Goal: Task Accomplishment & Management: Complete application form

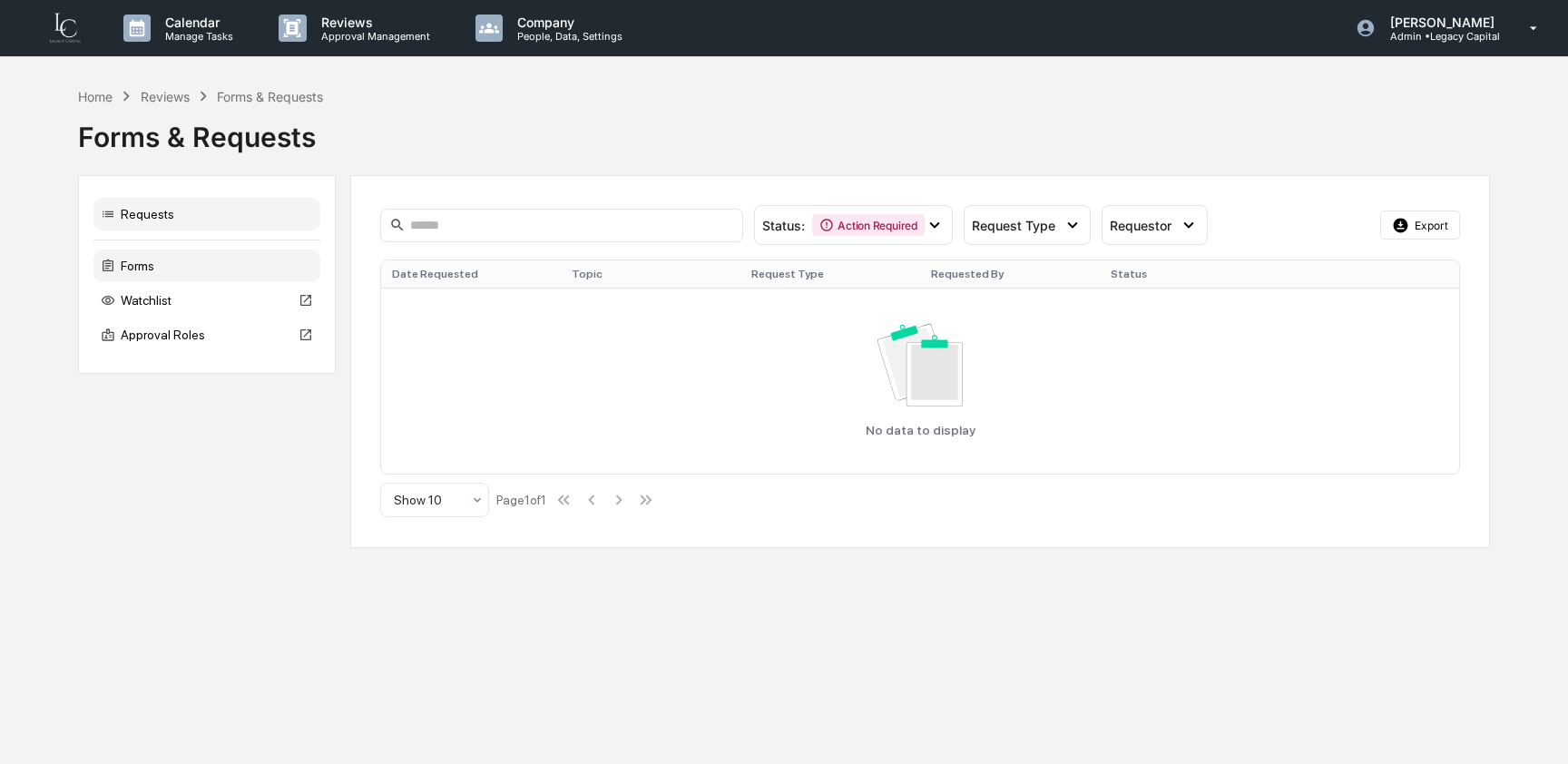
click at [166, 274] on div "Forms" at bounding box center [207, 266] width 227 height 32
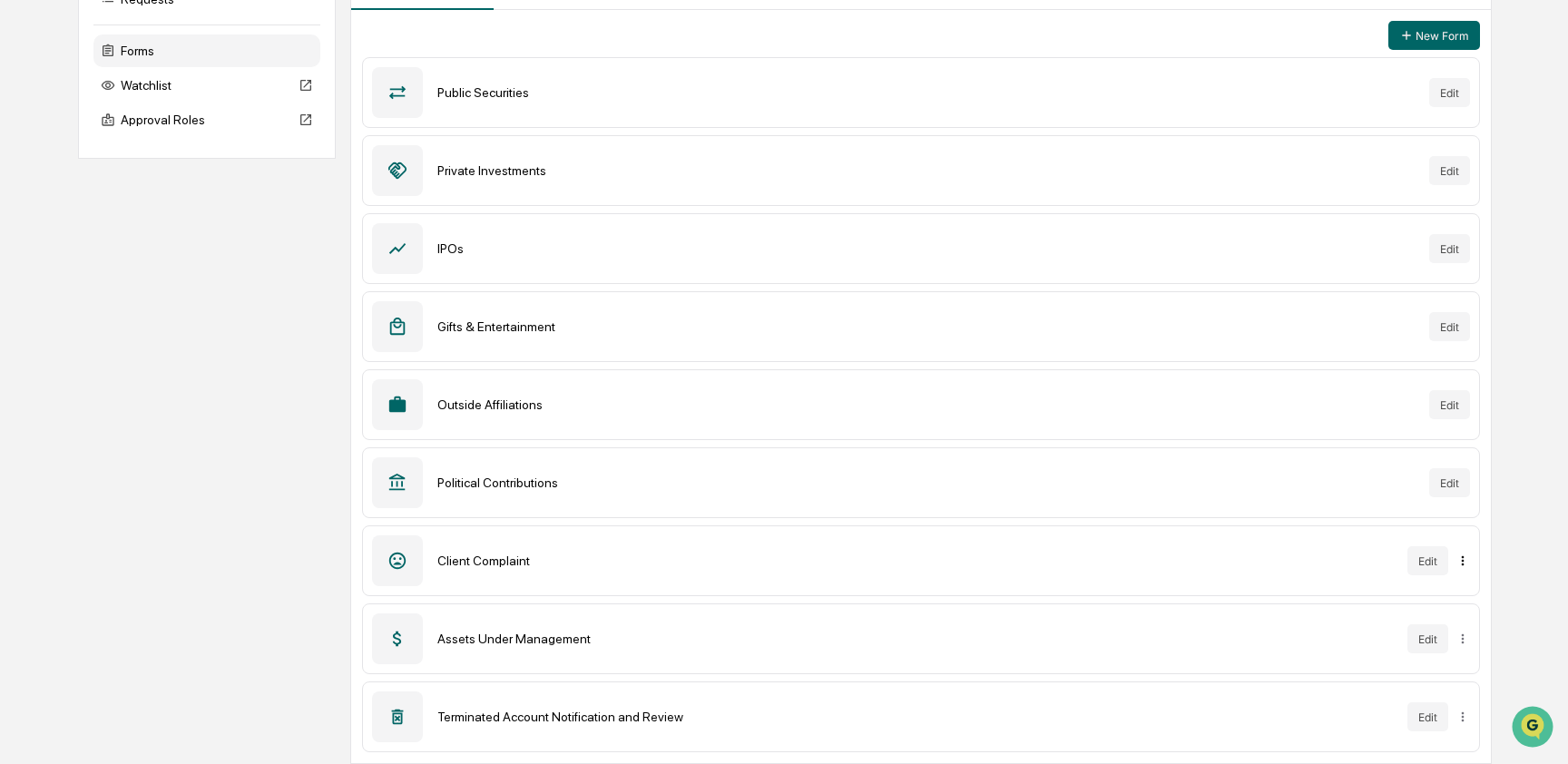
click at [1448, 550] on html "Calendar Manage Tasks Reviews Approval Management Company People, Data, Setting…" at bounding box center [784, 167] width 1568 height 764
click at [1428, 550] on html "Calendar Manage Tasks Reviews Approval Management Company People, Data, Setting…" at bounding box center [784, 167] width 1568 height 764
click at [1428, 558] on button "Edit" at bounding box center [1417, 561] width 41 height 29
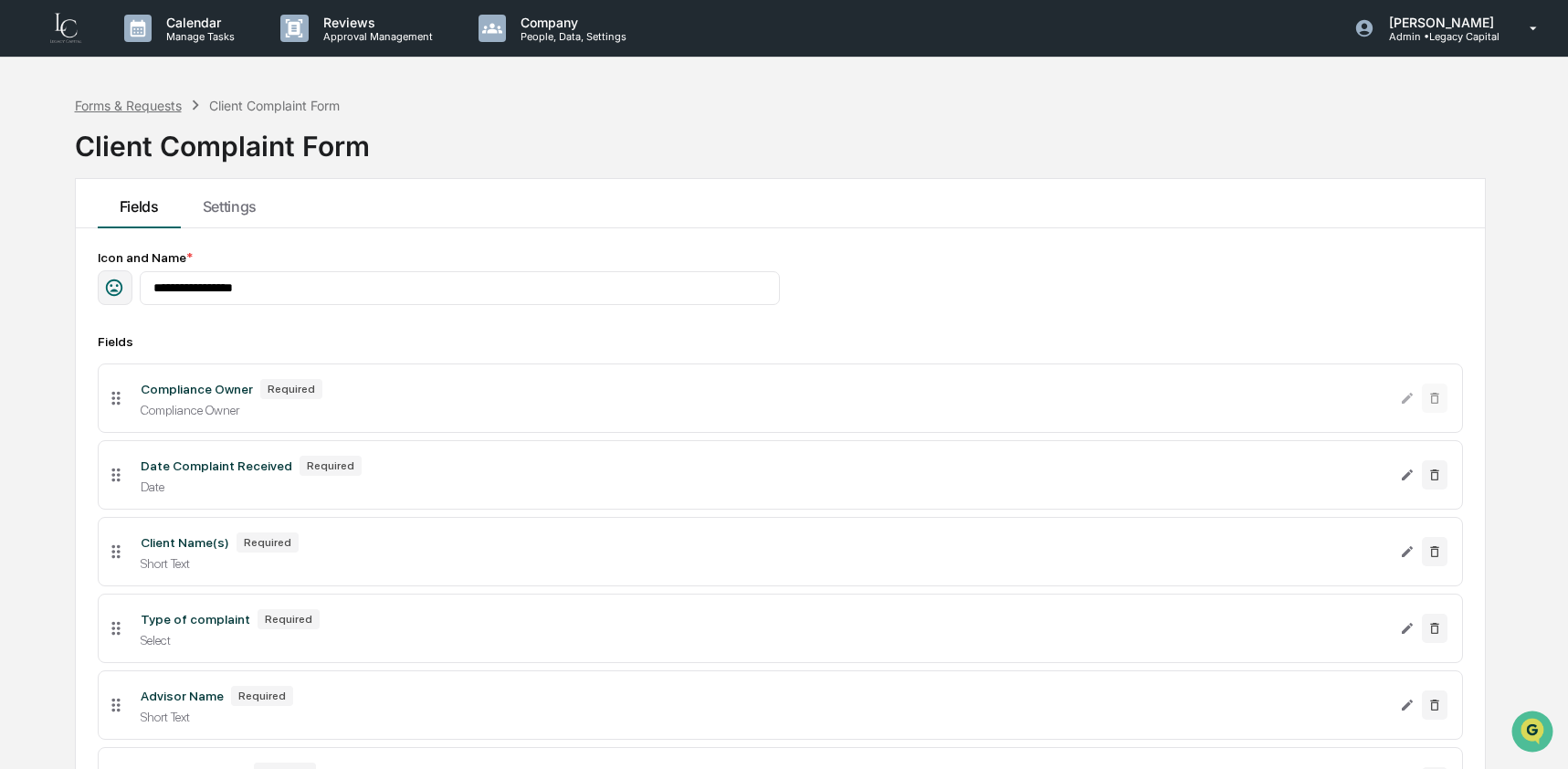
click at [146, 102] on div "Forms & Requests" at bounding box center [127, 105] width 106 height 15
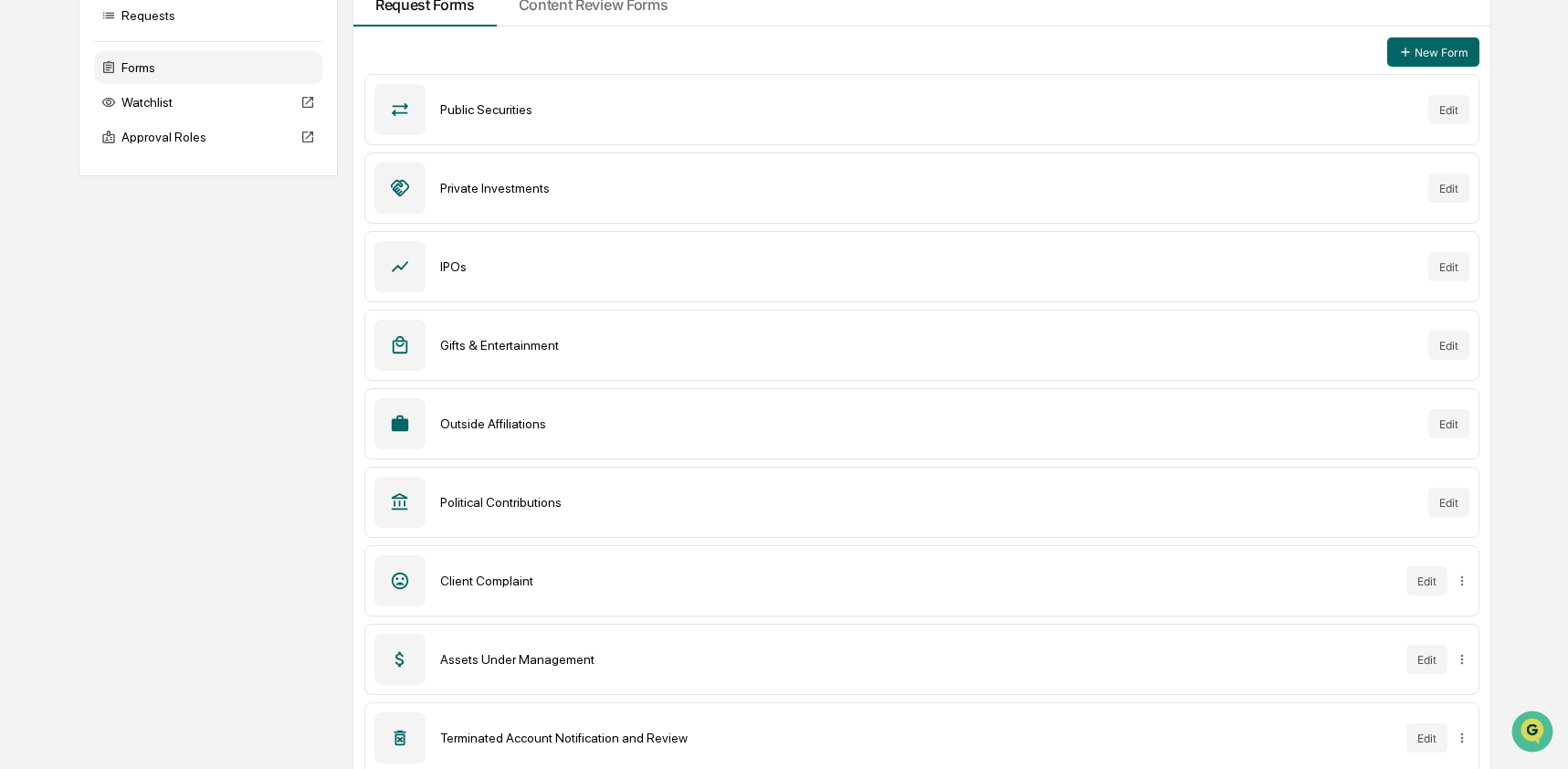
scroll to position [217, 0]
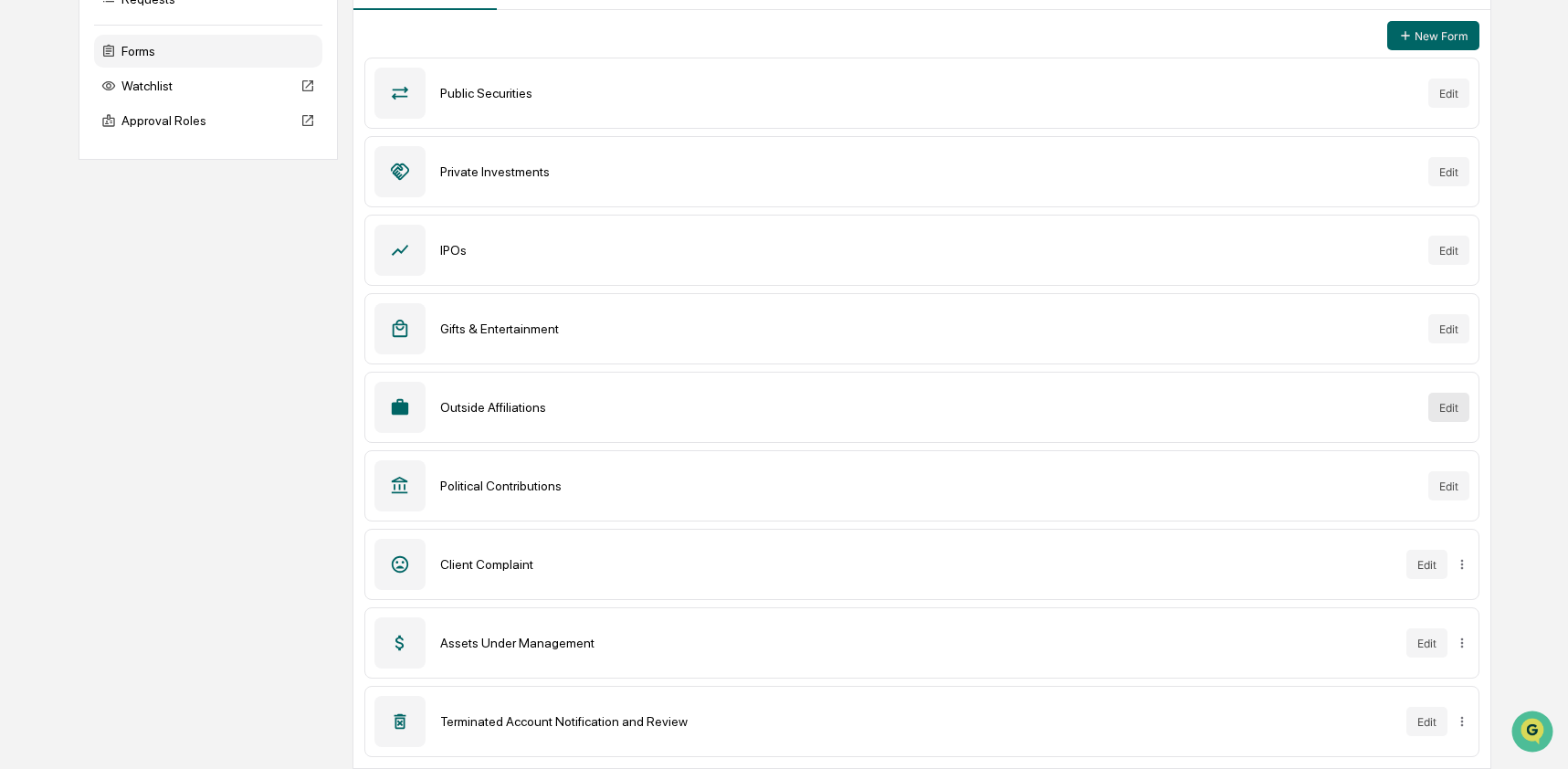
click at [1454, 404] on button "Edit" at bounding box center [1448, 408] width 41 height 29
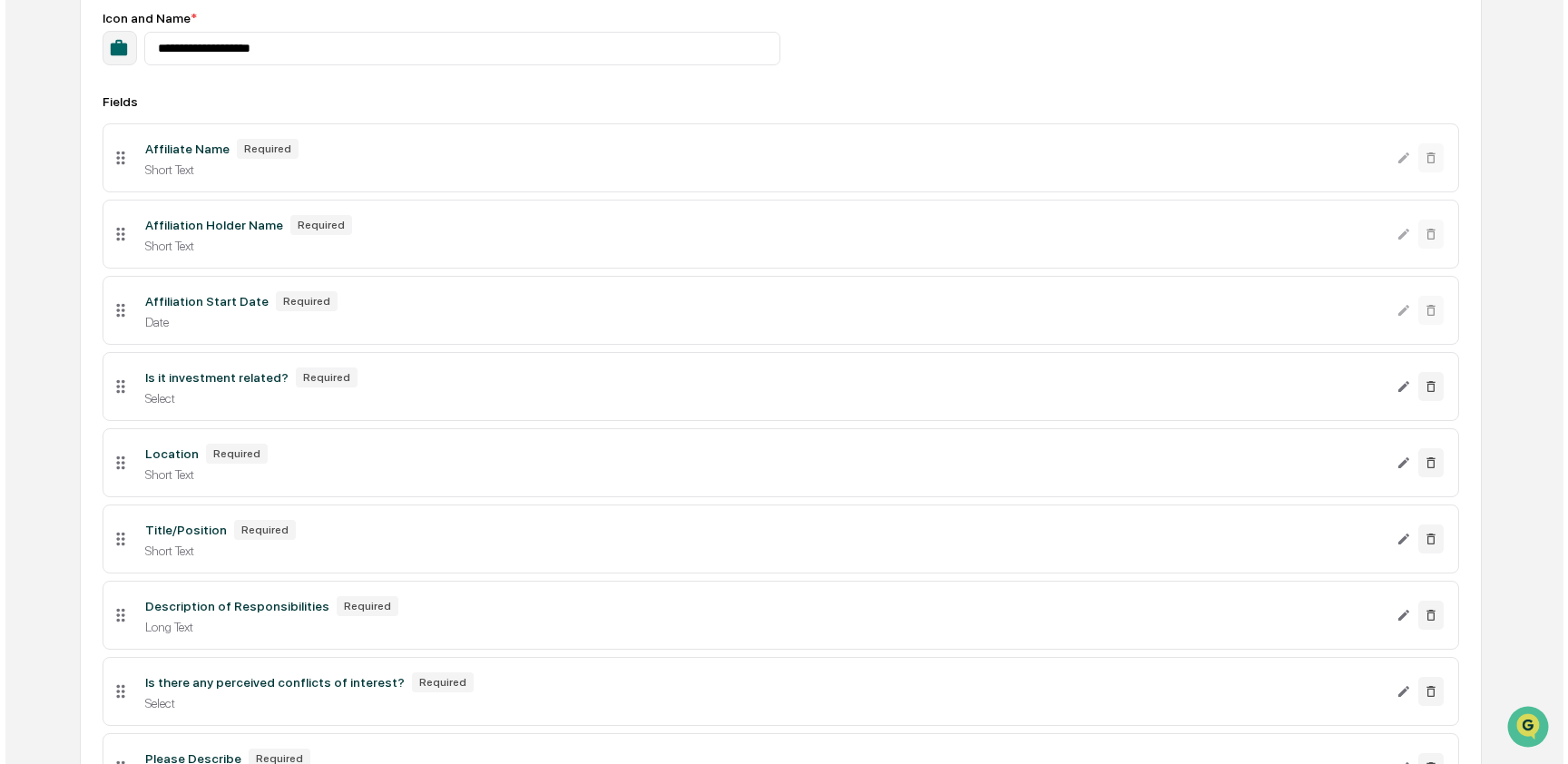
scroll to position [286, 0]
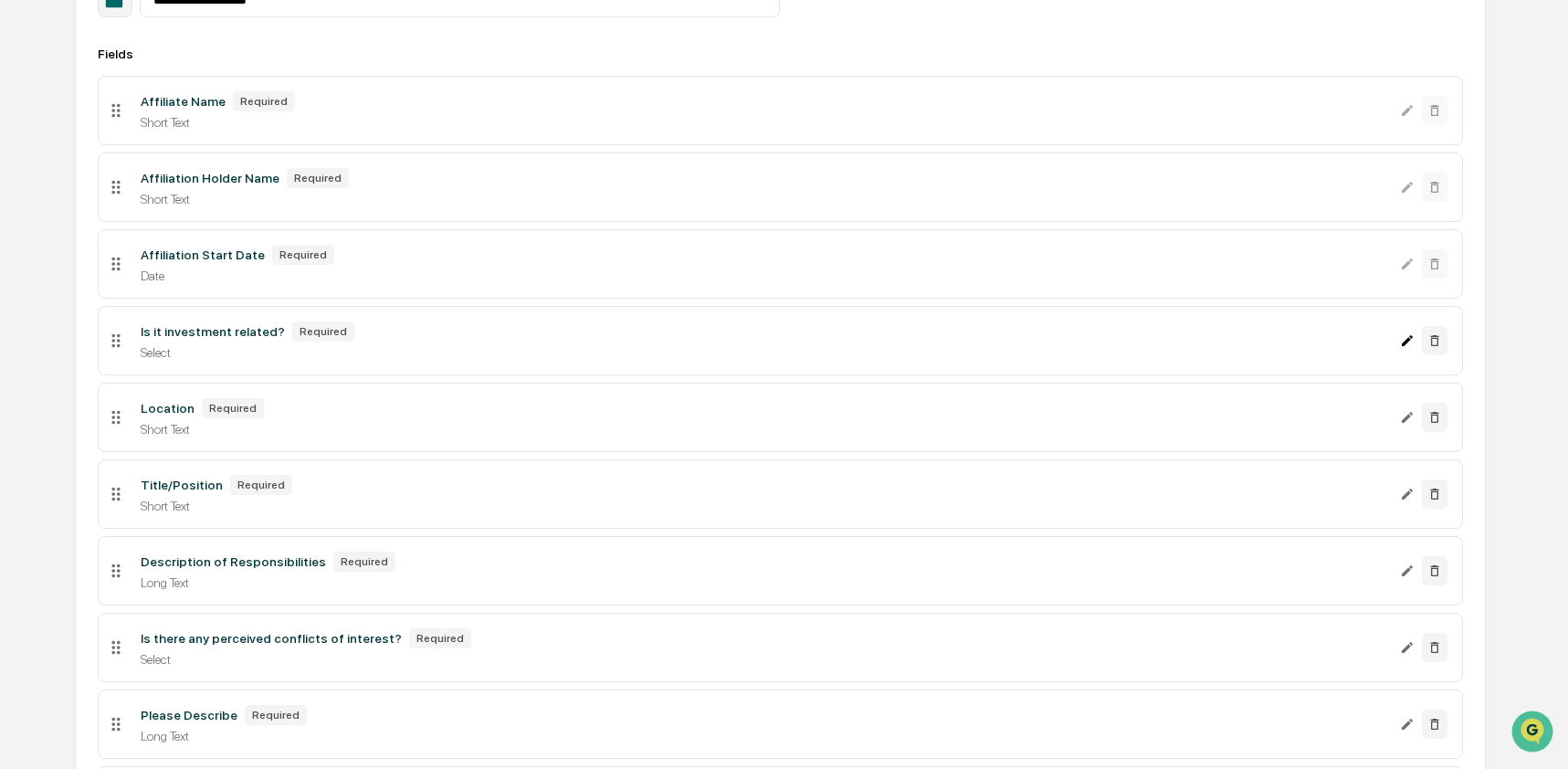
click at [1406, 346] on icon "Edit Is it investment related? field" at bounding box center [1407, 340] width 11 height 11
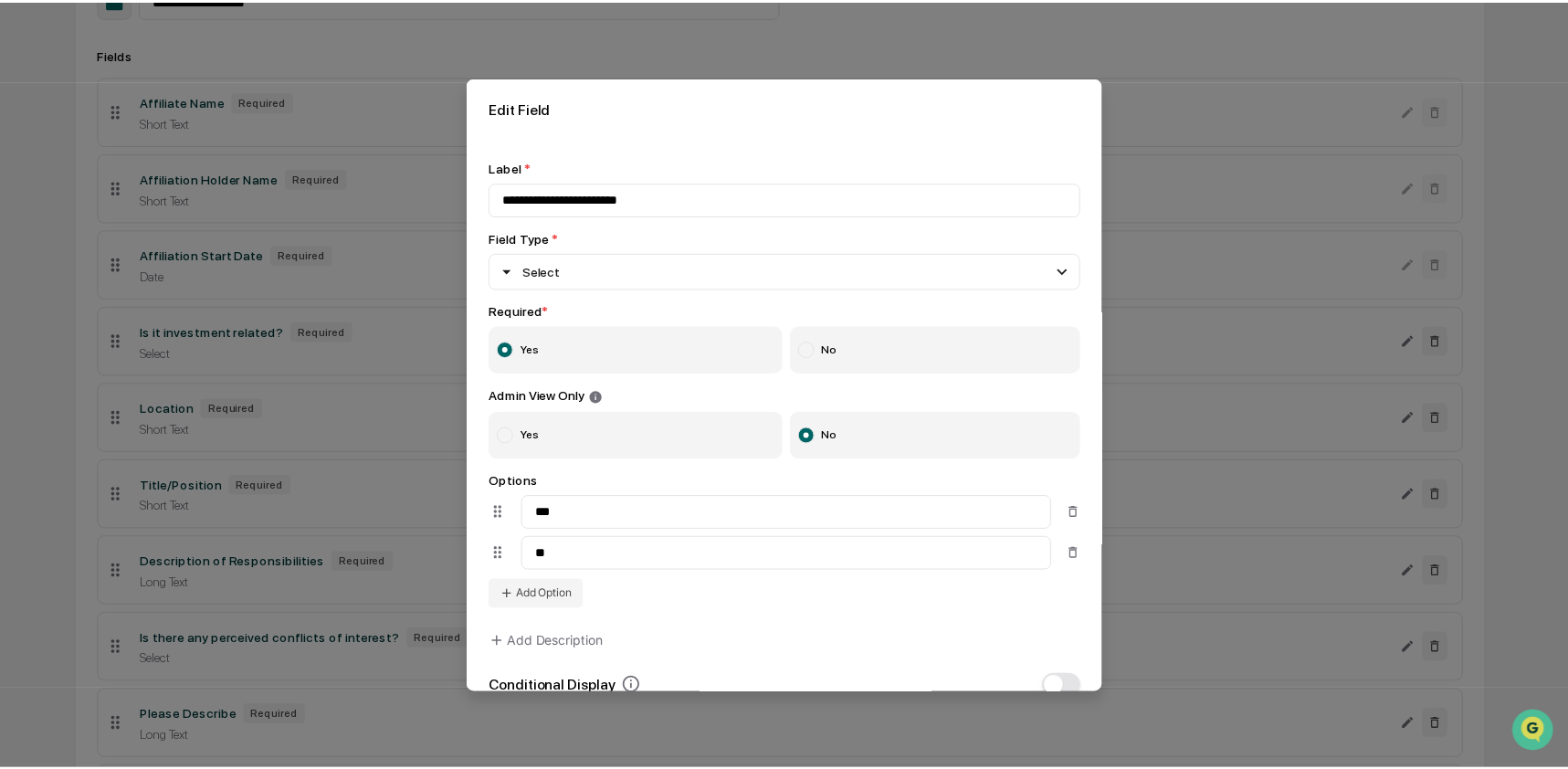
scroll to position [138, 0]
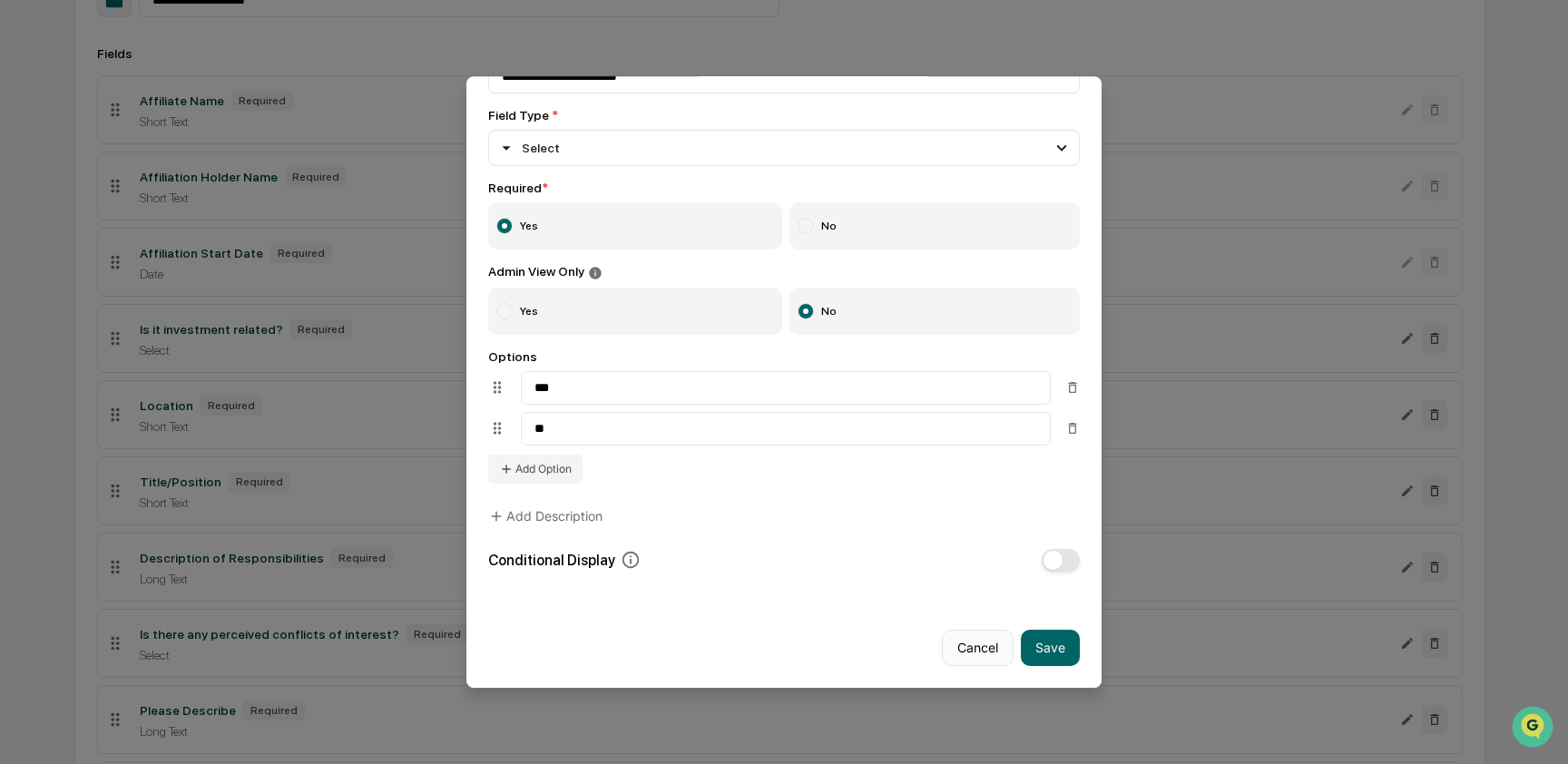
click at [979, 639] on button "Cancel" at bounding box center [977, 648] width 71 height 36
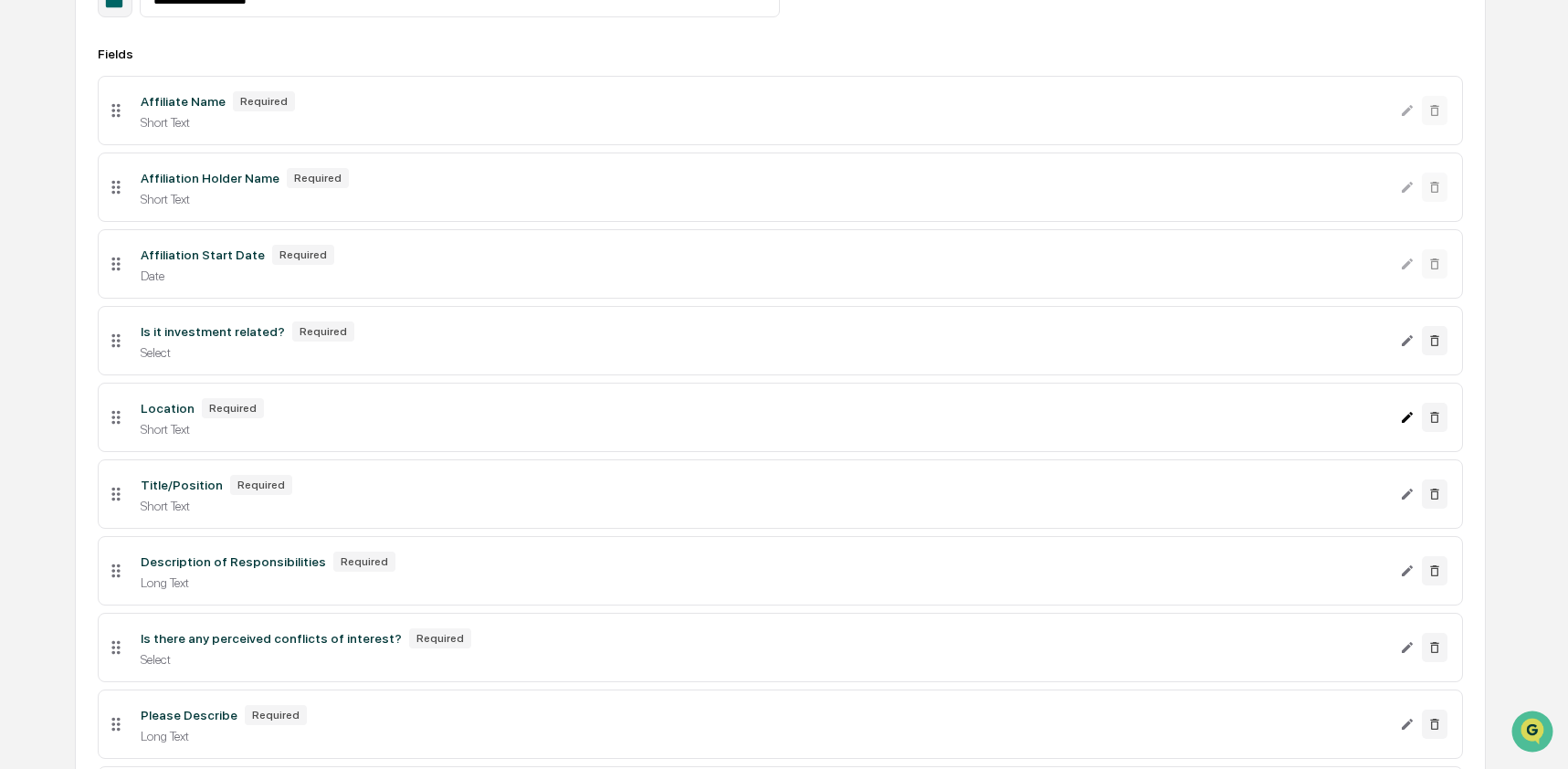
click at [1402, 425] on icon "Edit Location field" at bounding box center [1407, 417] width 14 height 14
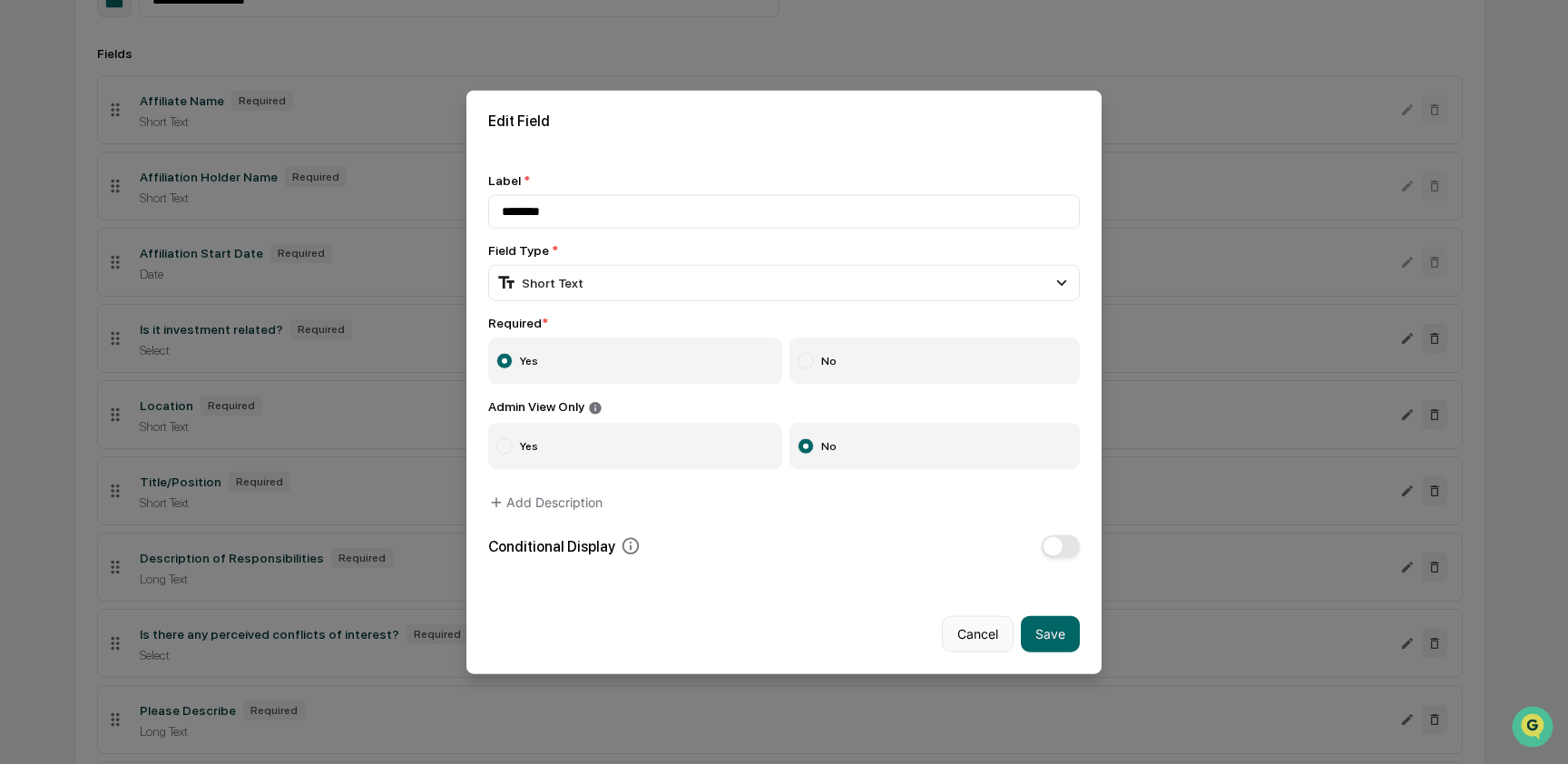
click at [964, 626] on button "Cancel" at bounding box center [977, 633] width 71 height 36
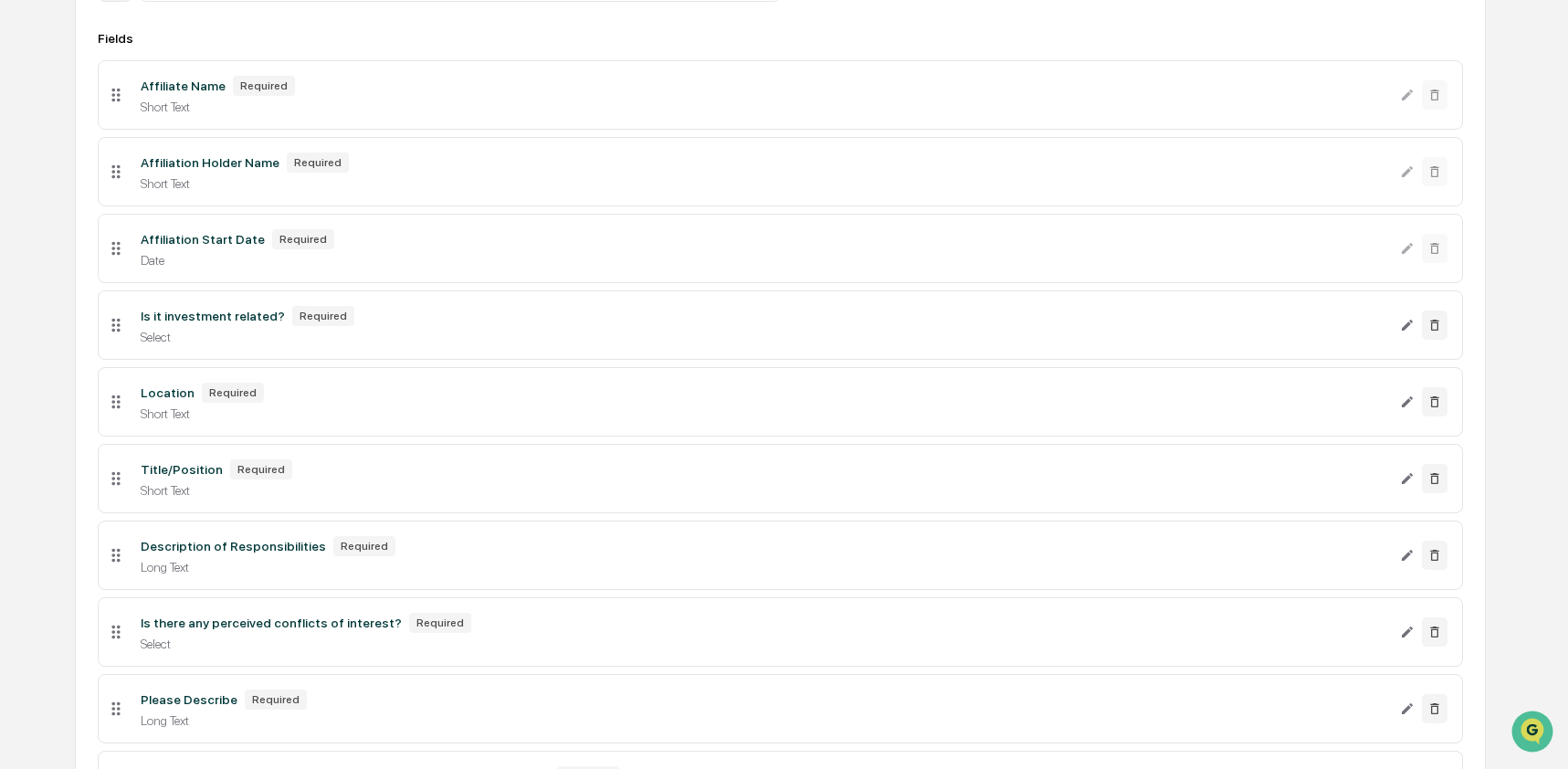
scroll to position [310, 0]
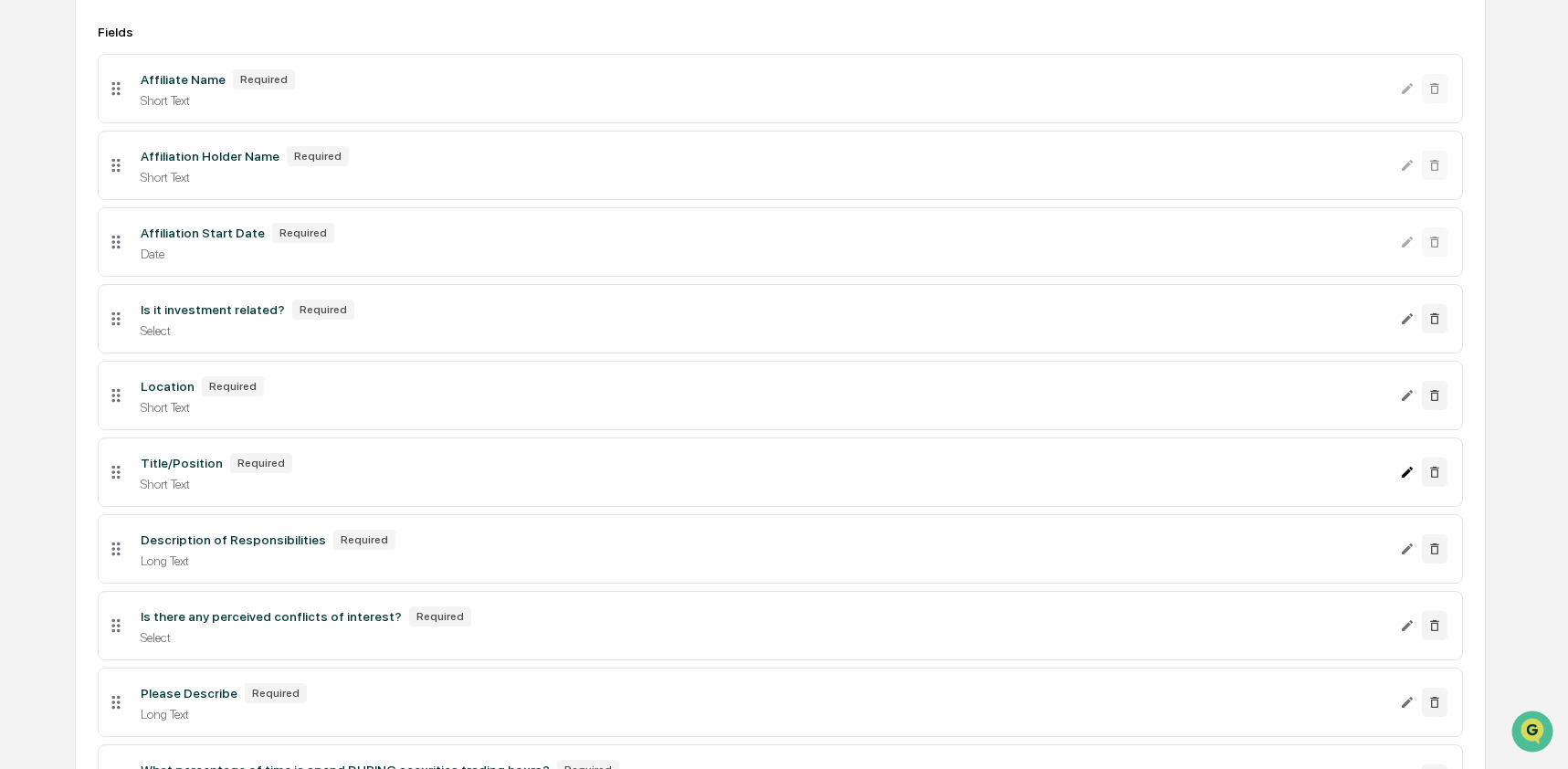
click at [1407, 479] on icon "Edit Title/Position field" at bounding box center [1407, 472] width 14 height 14
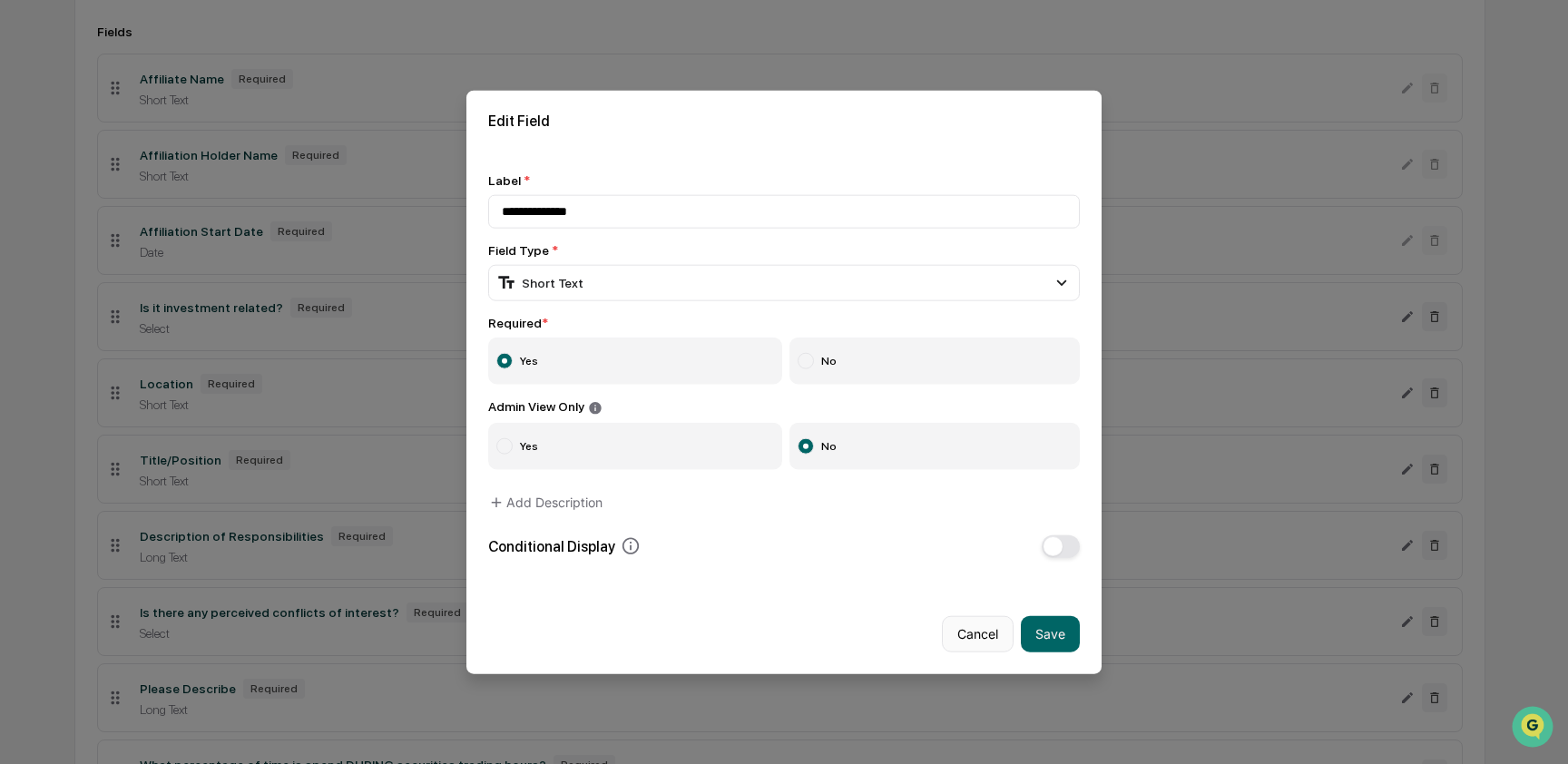
click at [991, 636] on button "Cancel" at bounding box center [977, 633] width 71 height 36
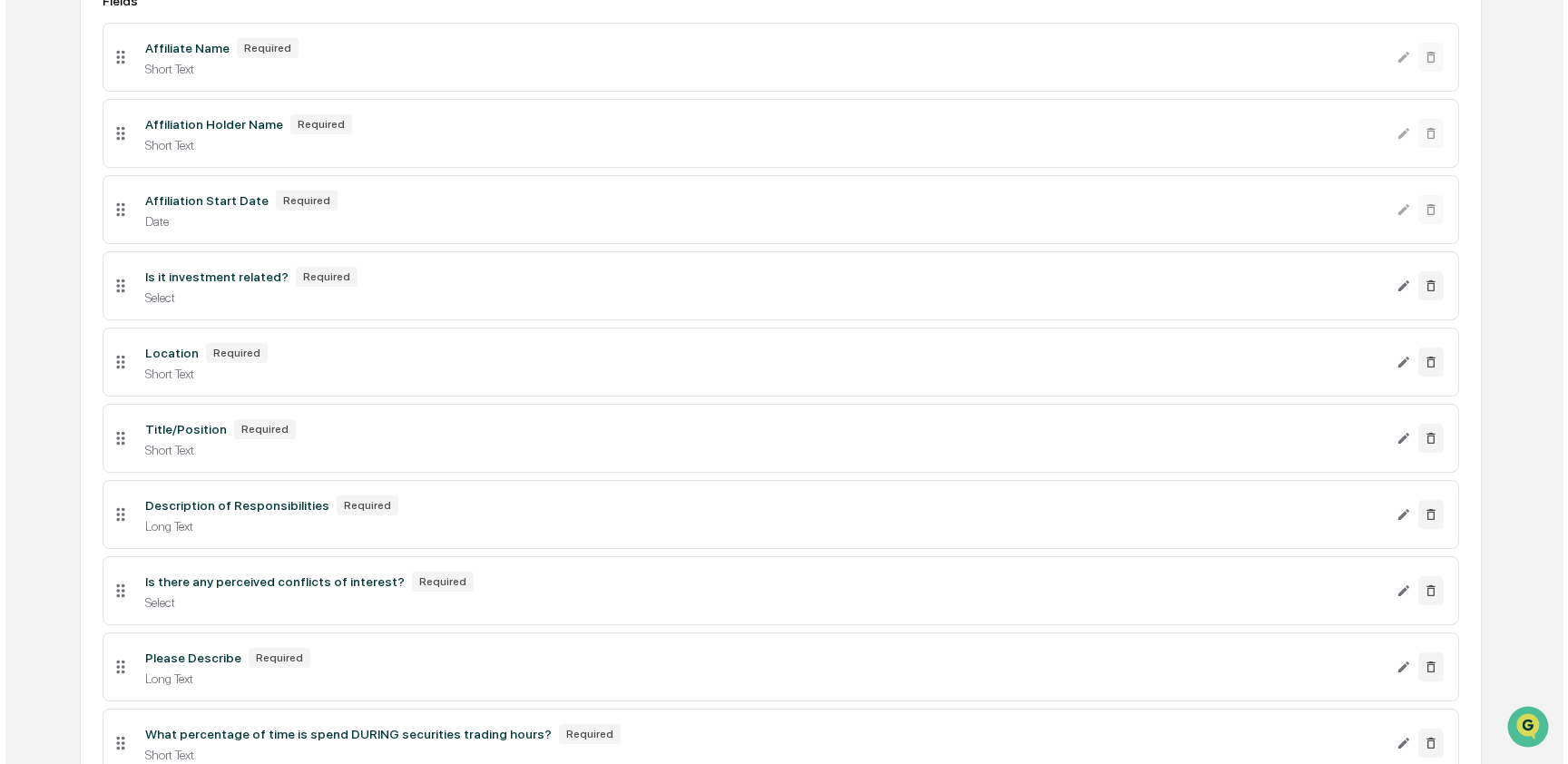
scroll to position [348, 0]
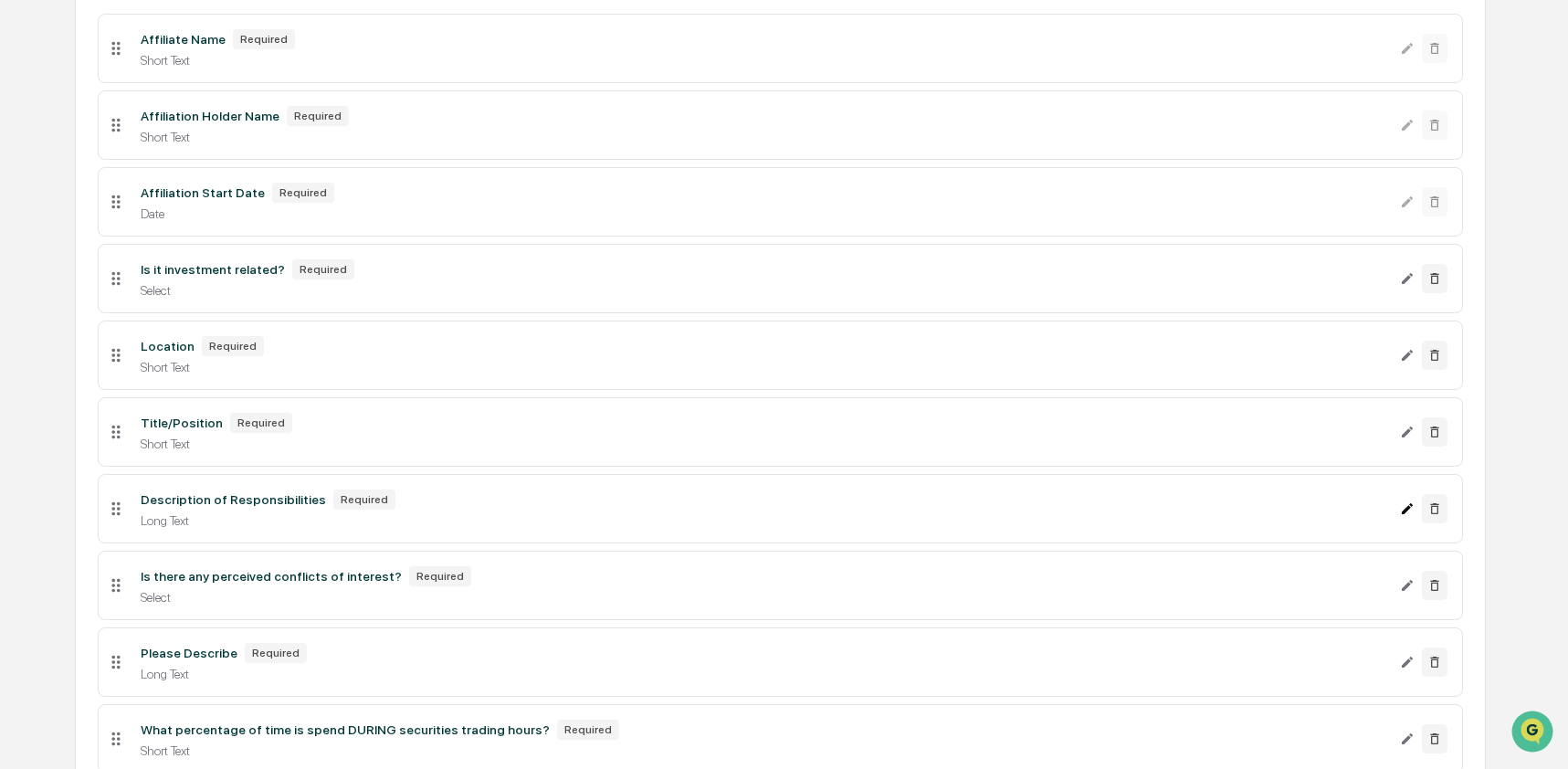
click at [1401, 516] on icon "Edit Description of Responsibilities field" at bounding box center [1407, 508] width 14 height 14
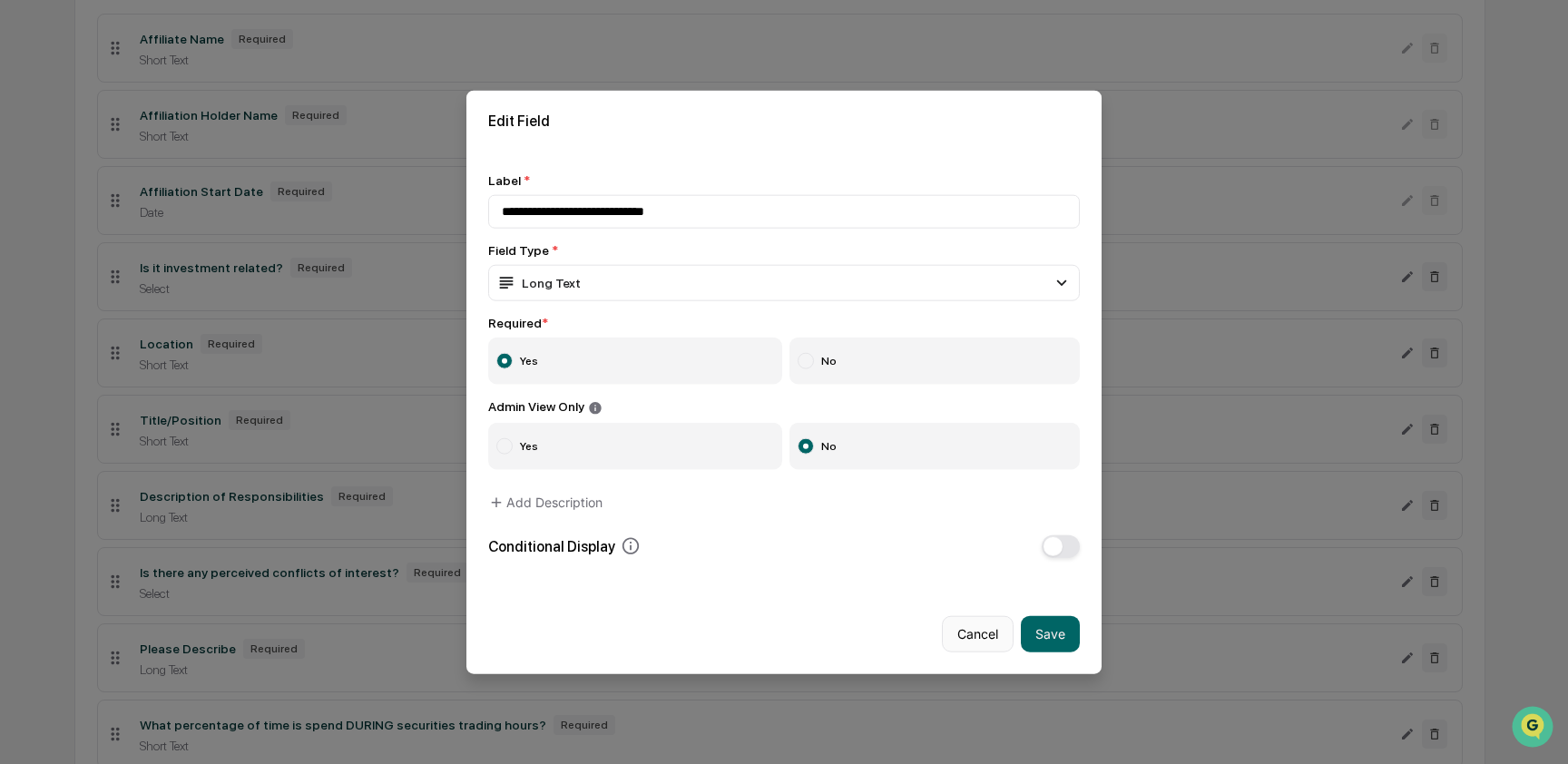
click at [959, 632] on button "Cancel" at bounding box center [977, 633] width 71 height 36
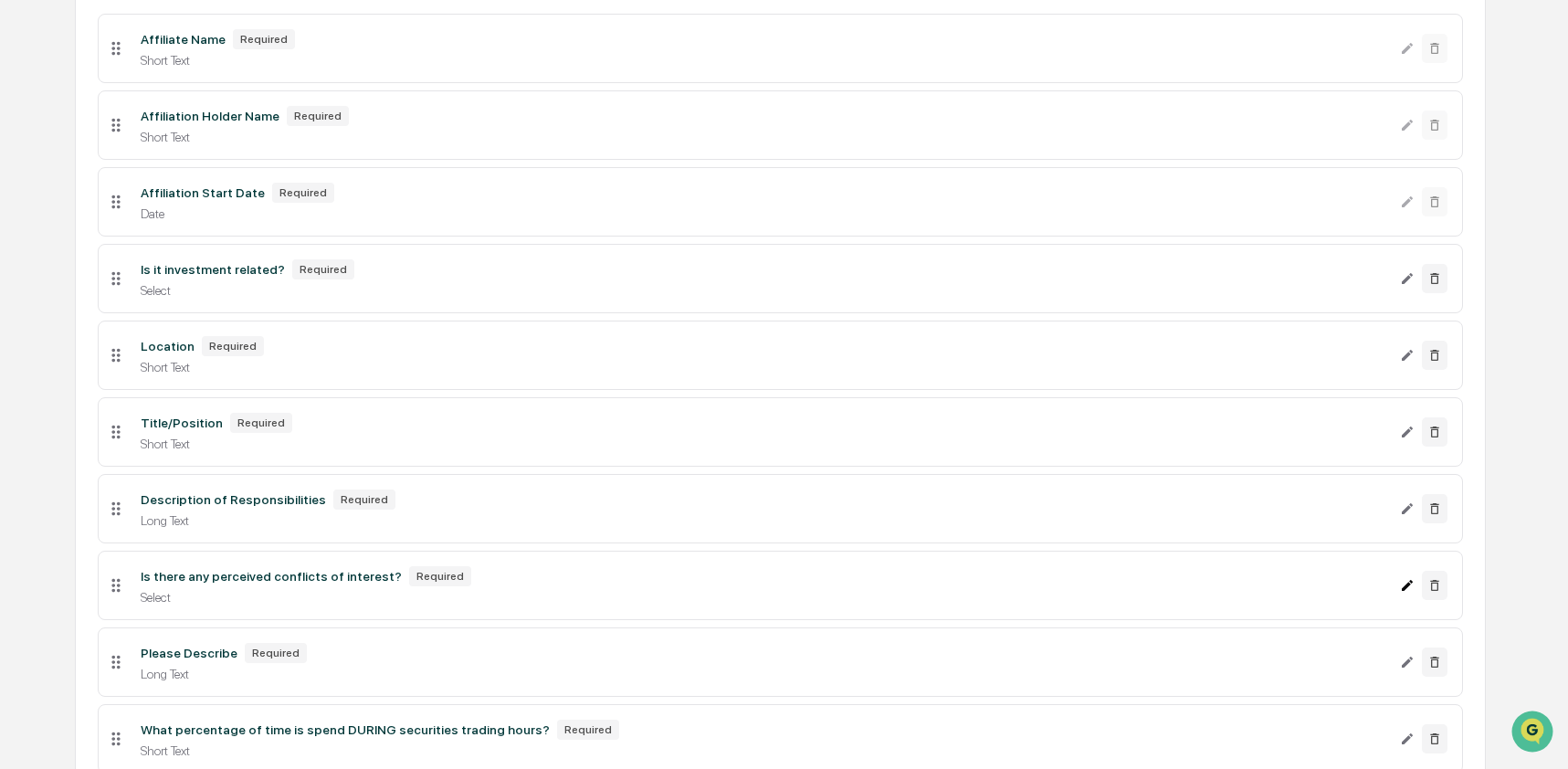
click at [1407, 592] on icon "Edit Is there any perceived conflicts of interest? field" at bounding box center [1407, 585] width 11 height 11
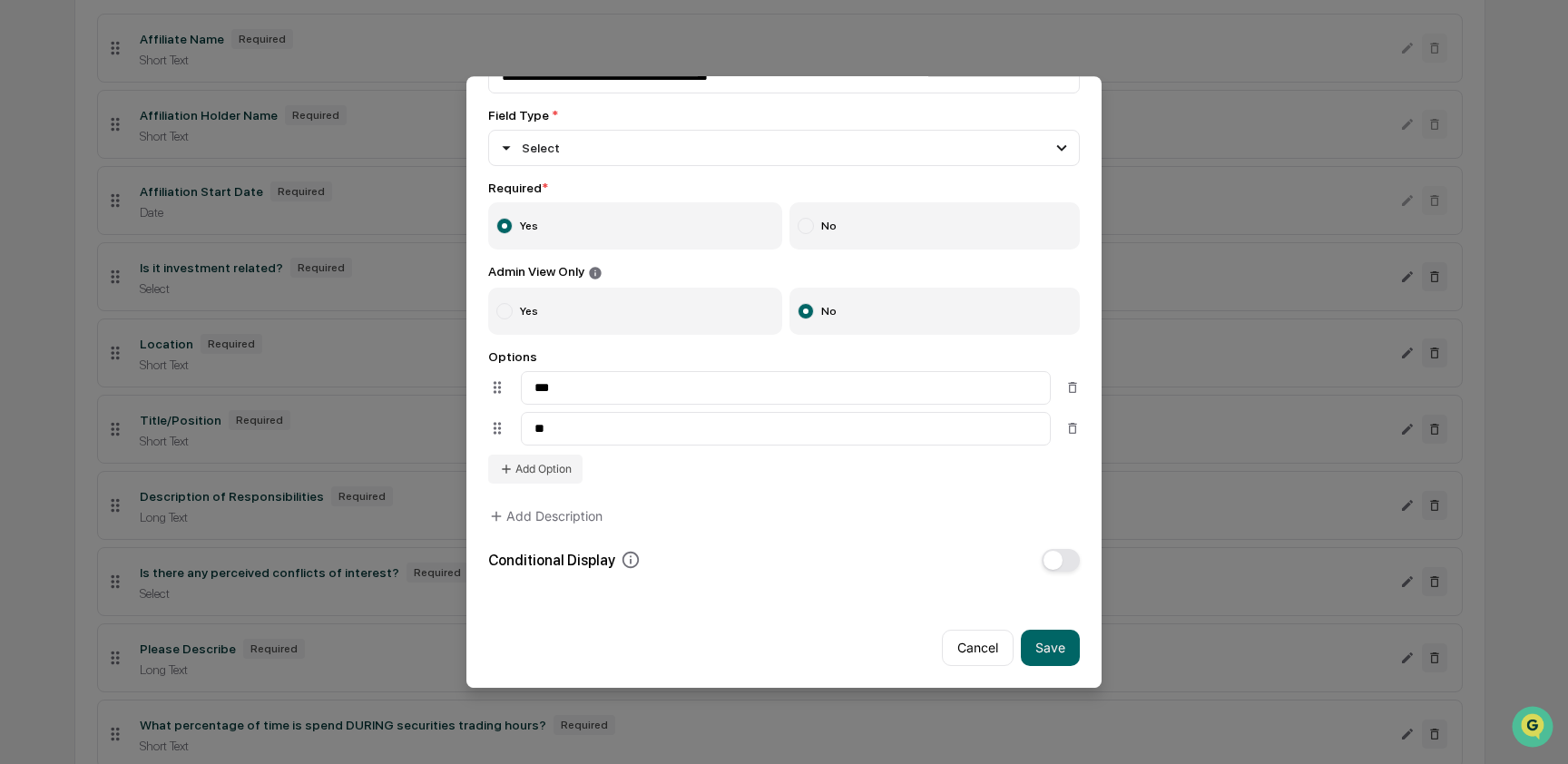
scroll to position [137, 0]
click at [965, 639] on button "Cancel" at bounding box center [977, 648] width 71 height 36
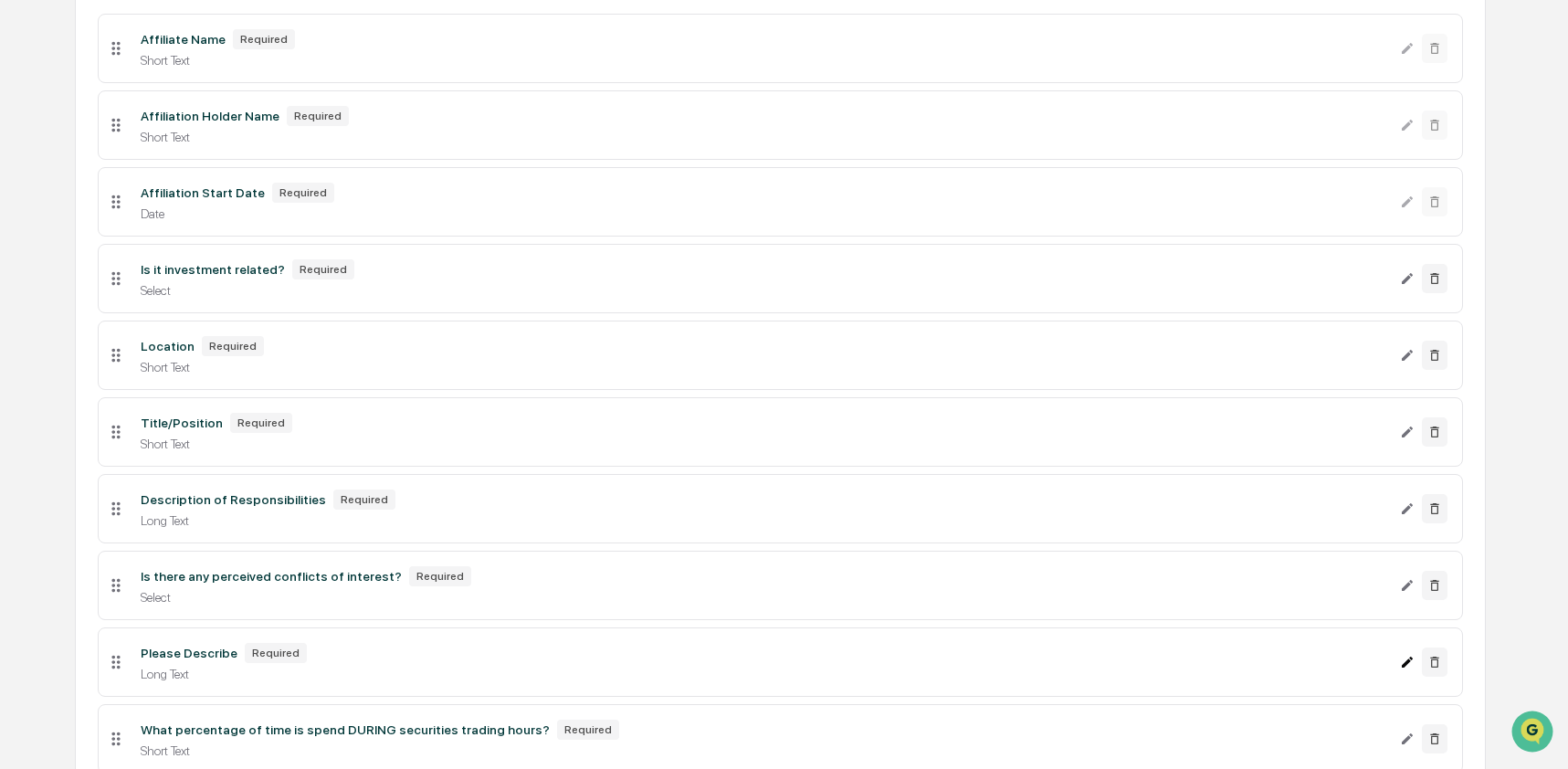
click at [1409, 669] on icon "Edit Please Describe field" at bounding box center [1407, 662] width 14 height 14
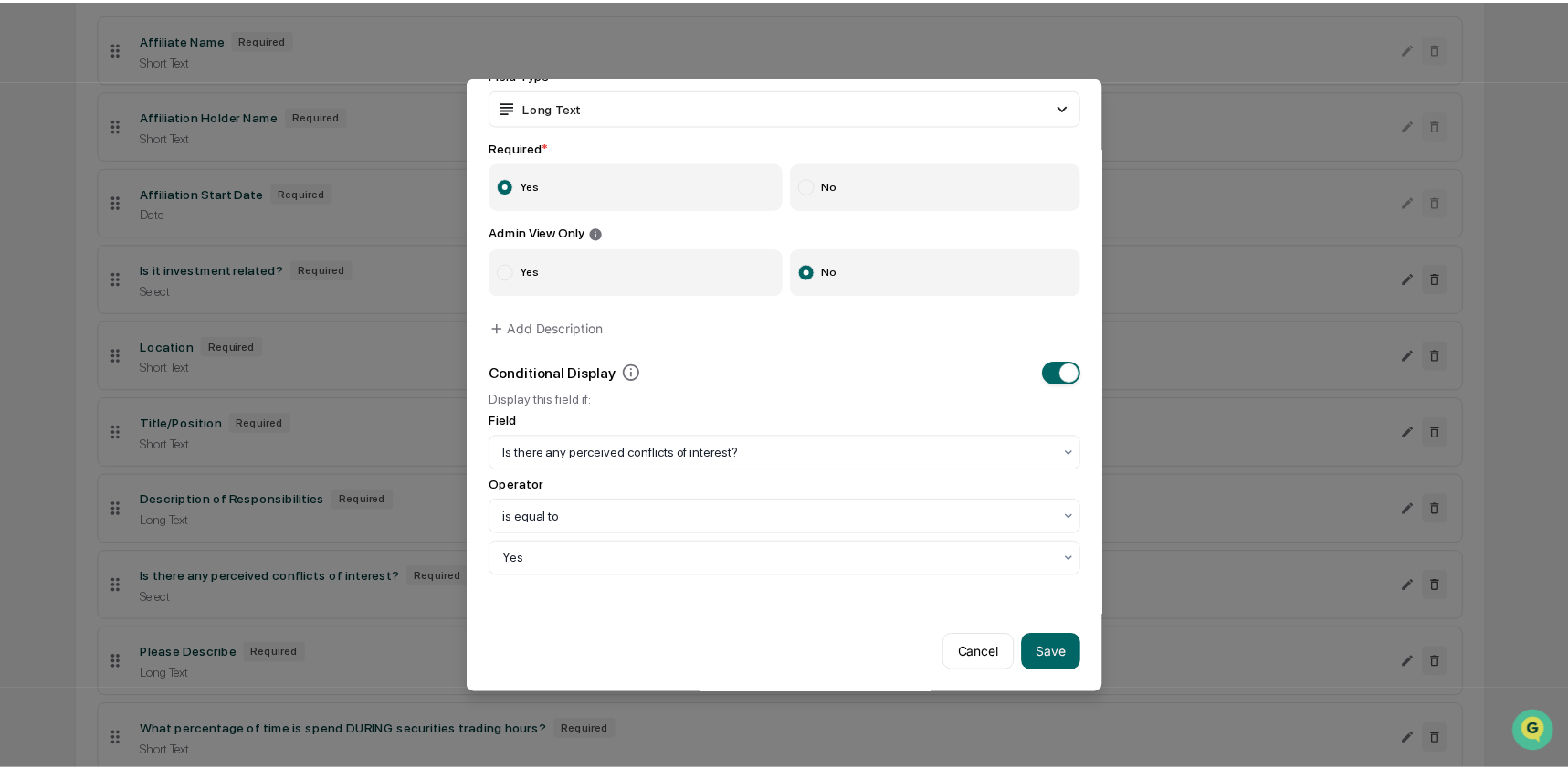
scroll to position [180, 0]
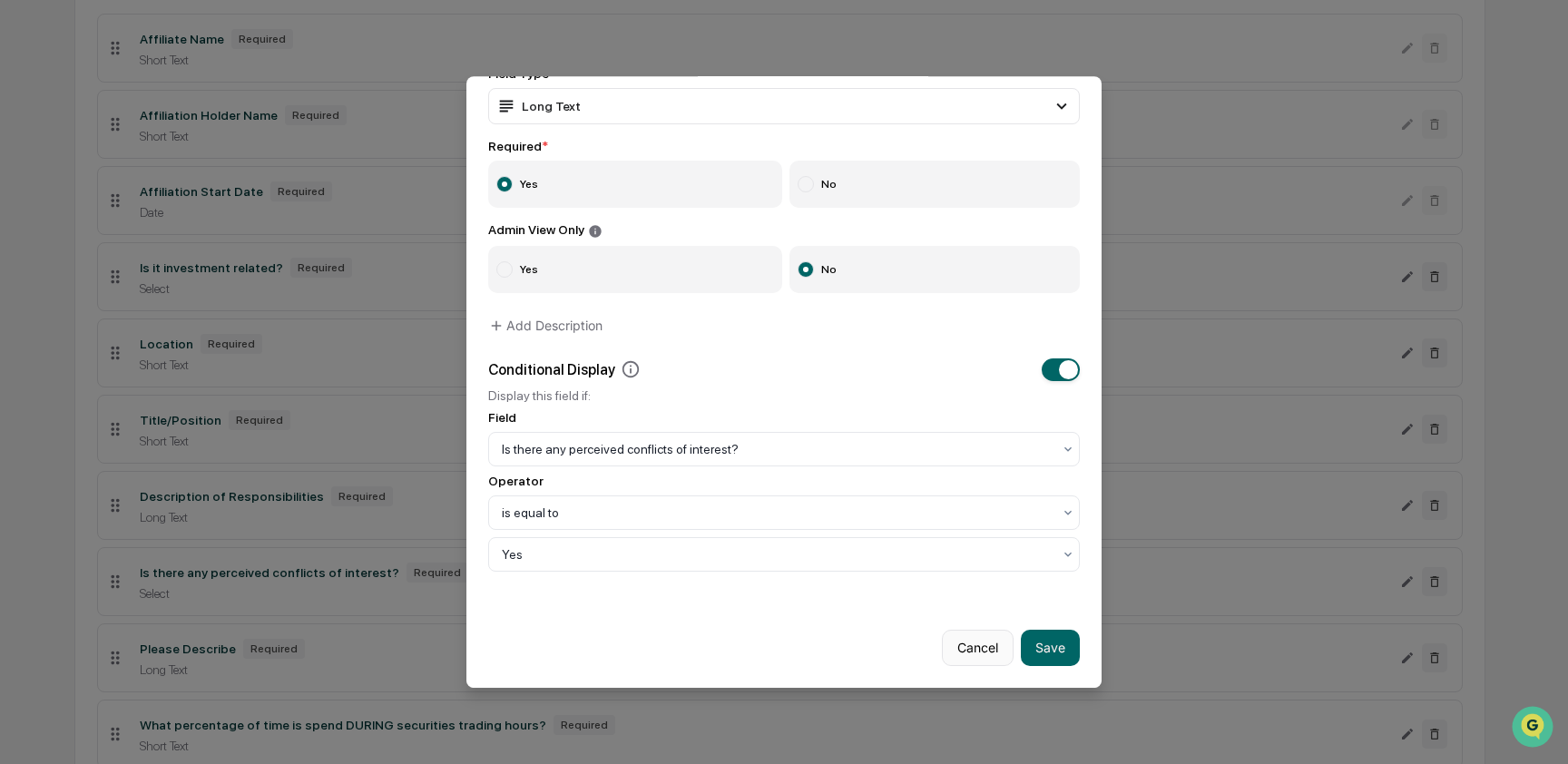
click at [955, 640] on button "Cancel" at bounding box center [977, 648] width 71 height 36
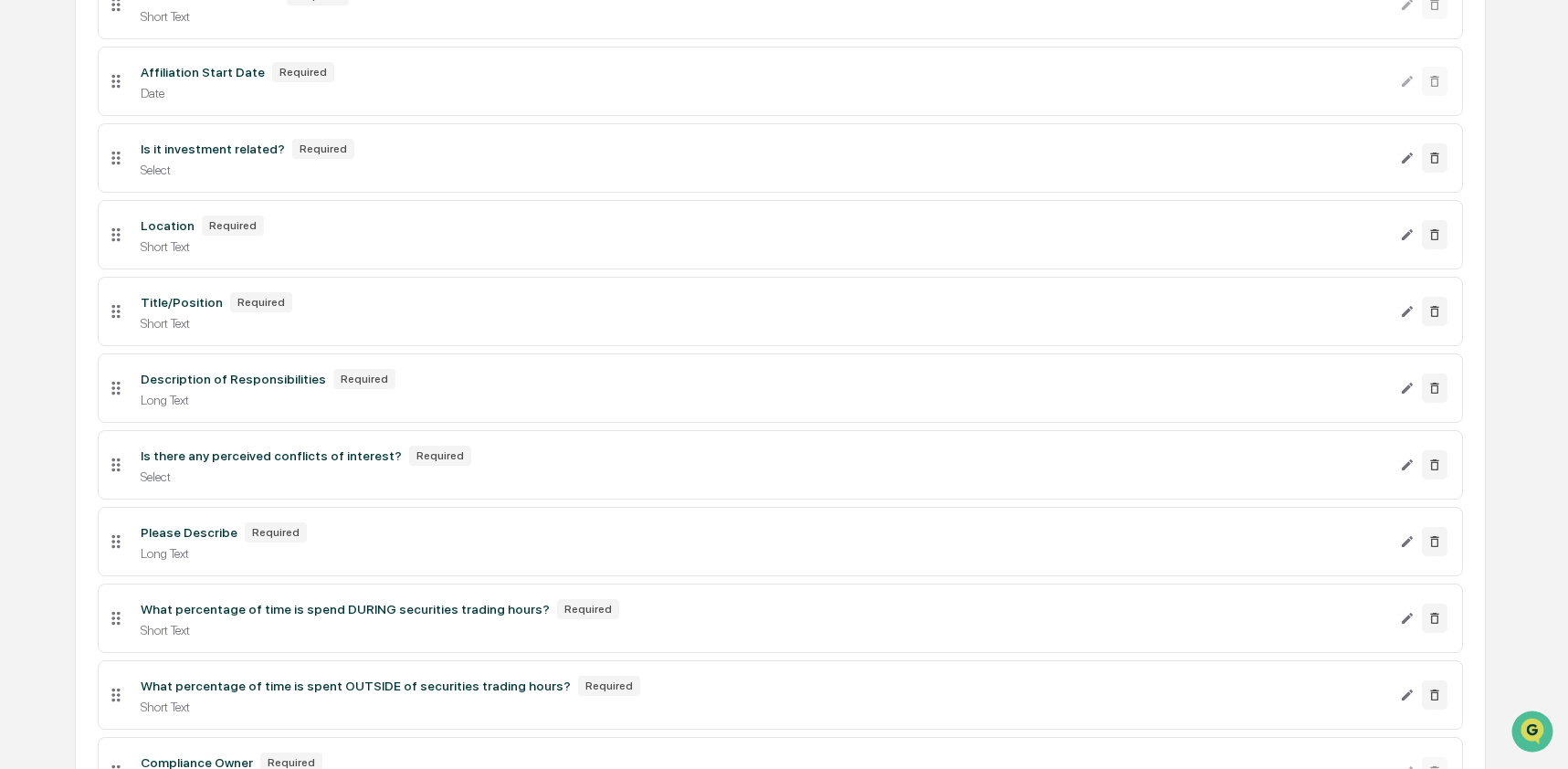
scroll to position [478, 0]
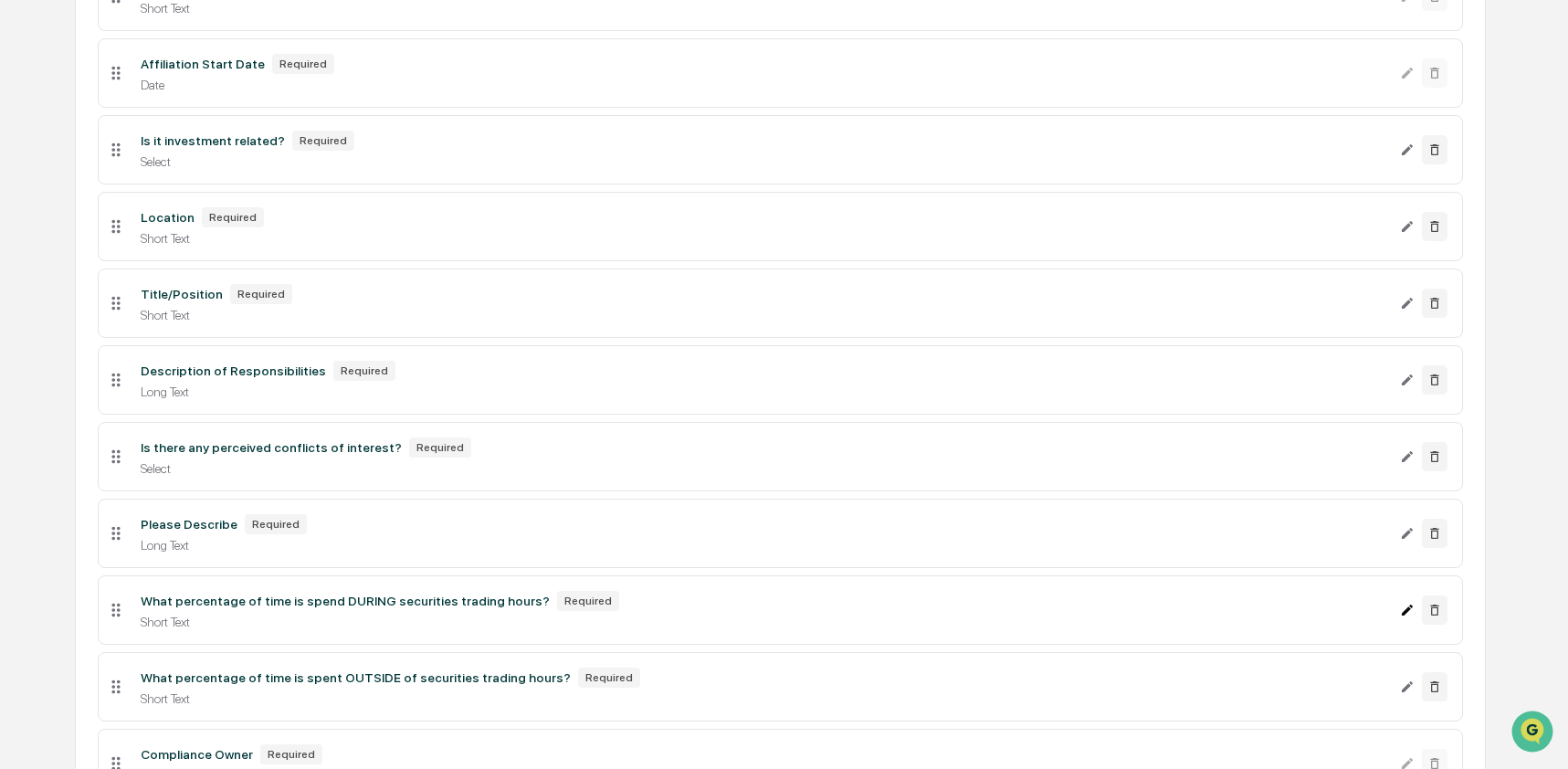
click at [1401, 618] on icon "Edit What percentage of time is spend DURING securities trading hours? field" at bounding box center [1407, 610] width 14 height 14
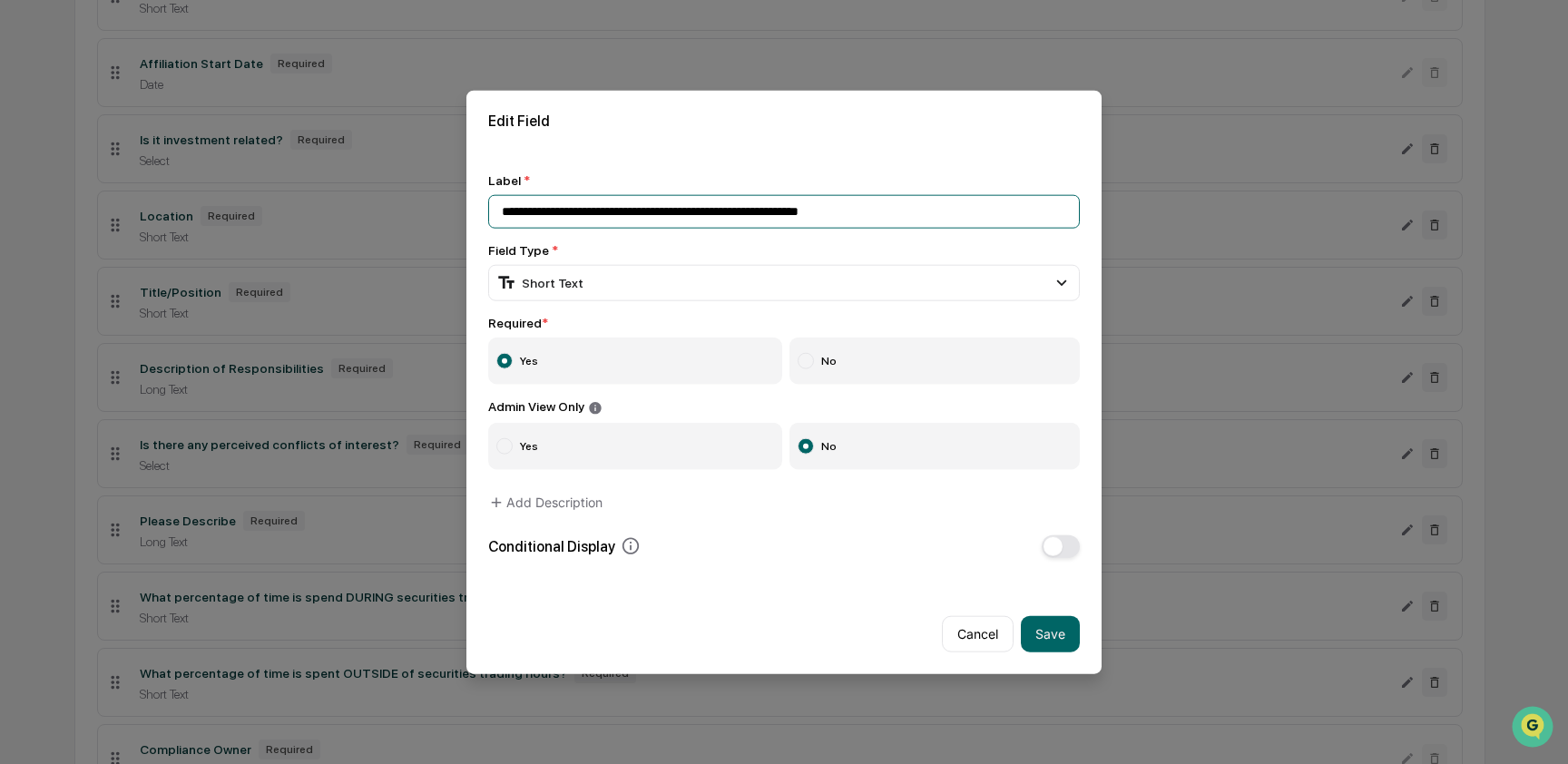
click at [689, 207] on input "**********" at bounding box center [784, 211] width 591 height 33
type input "**********"
click at [1043, 632] on button "Save" at bounding box center [1050, 633] width 59 height 36
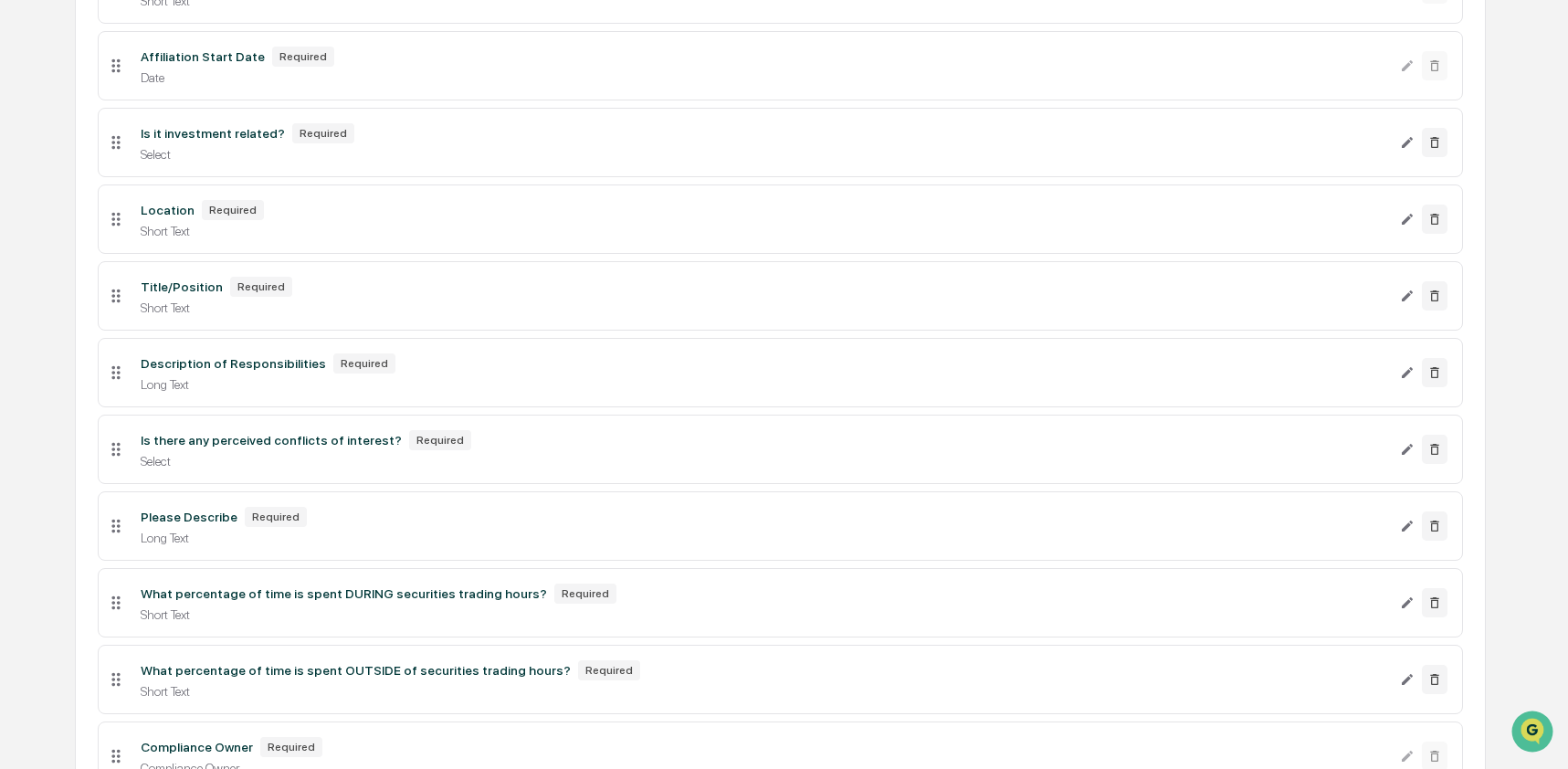
scroll to position [501, 0]
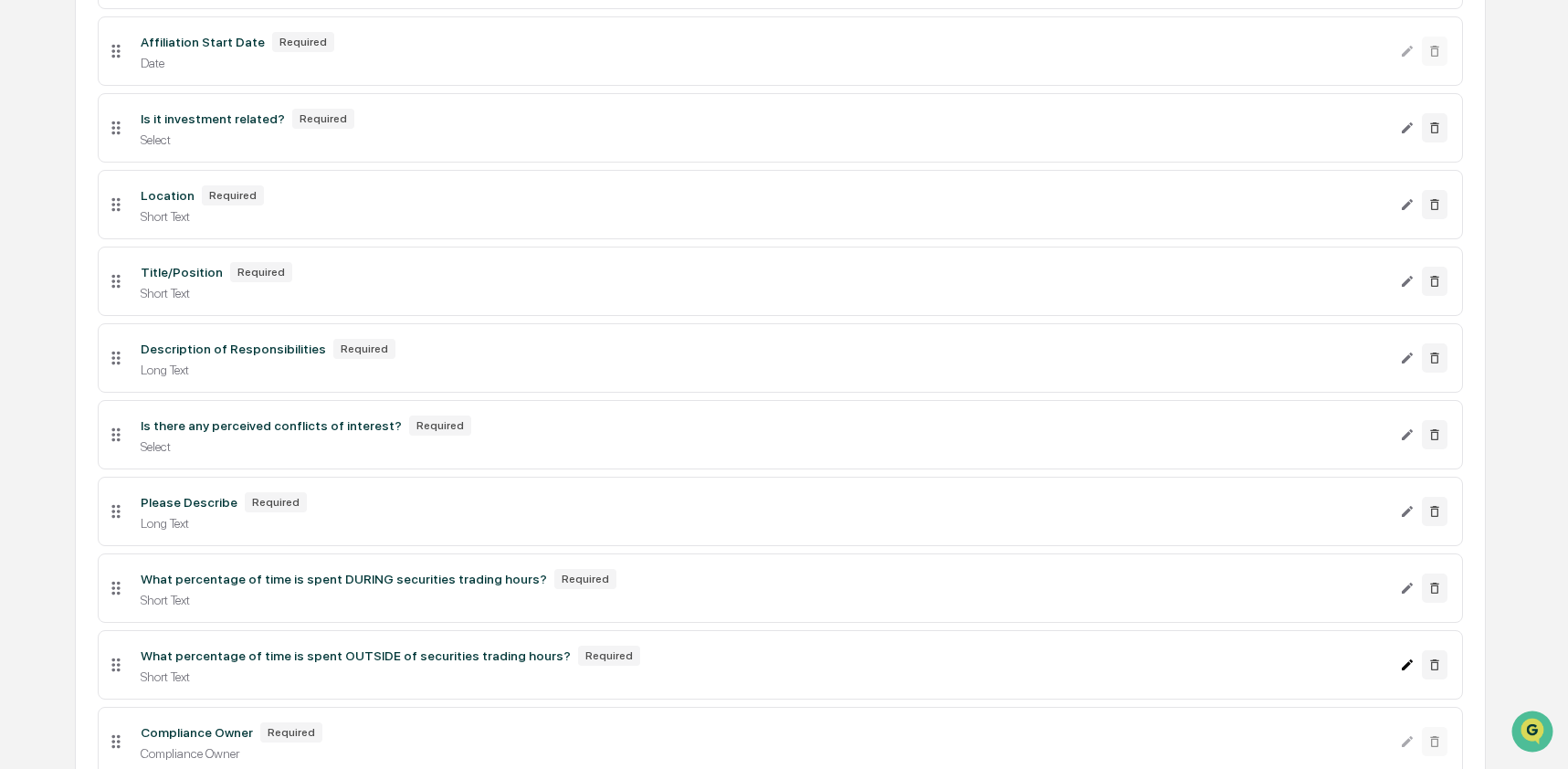
click at [1405, 670] on icon "Edit What percentage of time is spent OUTSIDE of securities trading hours? field" at bounding box center [1407, 664] width 11 height 11
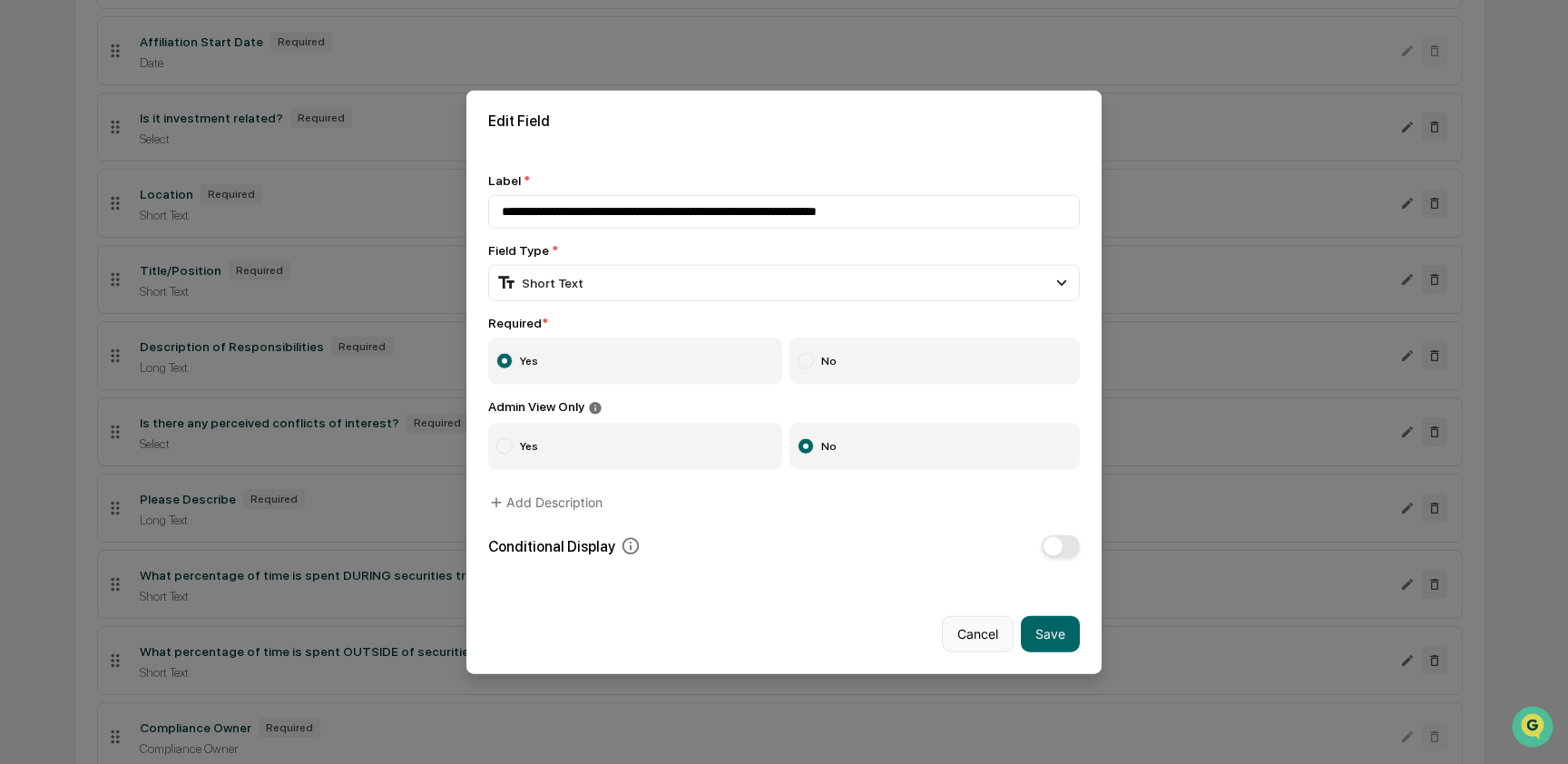
click at [959, 632] on button "Cancel" at bounding box center [977, 633] width 71 height 36
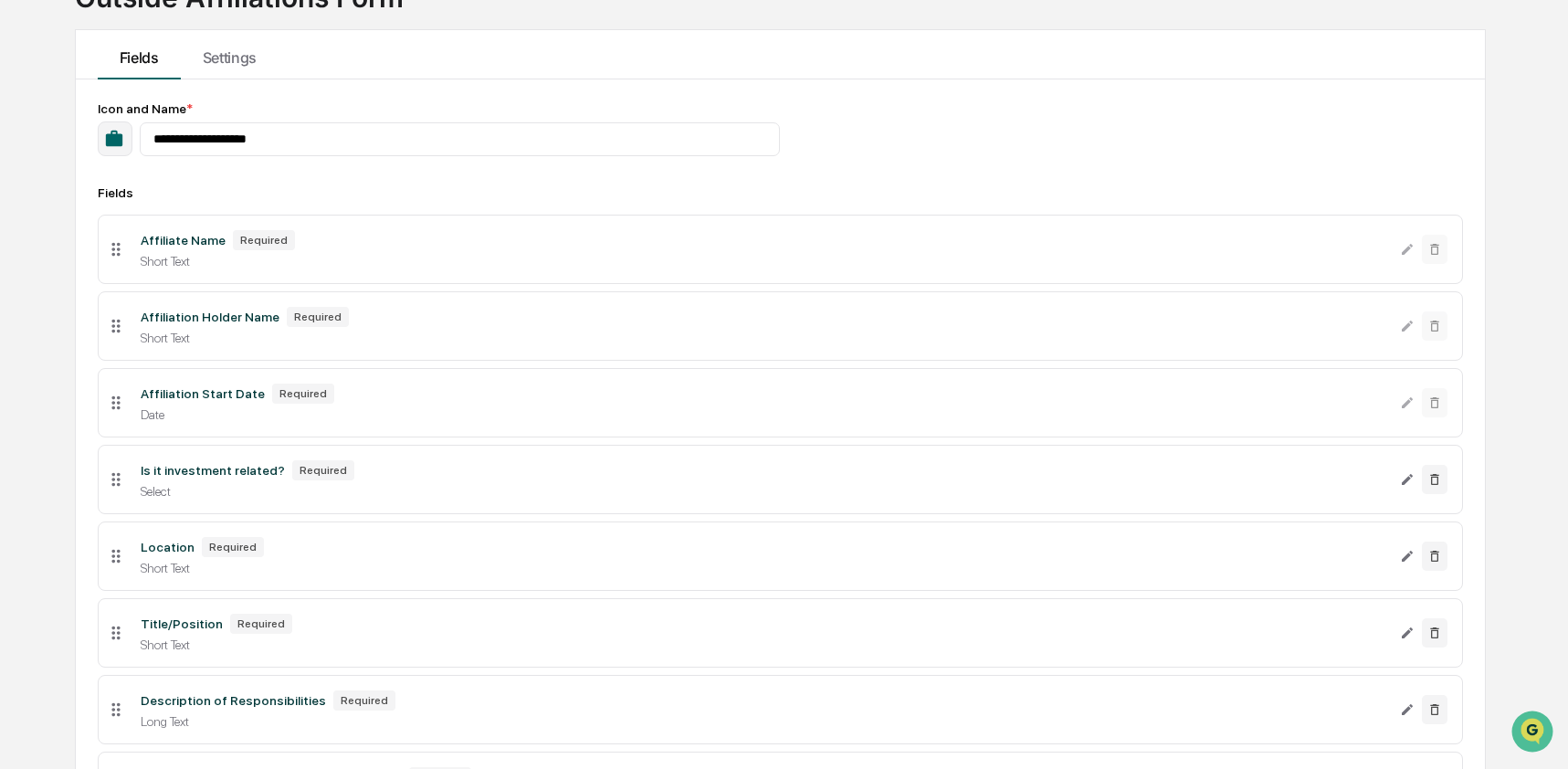
scroll to position [0, 0]
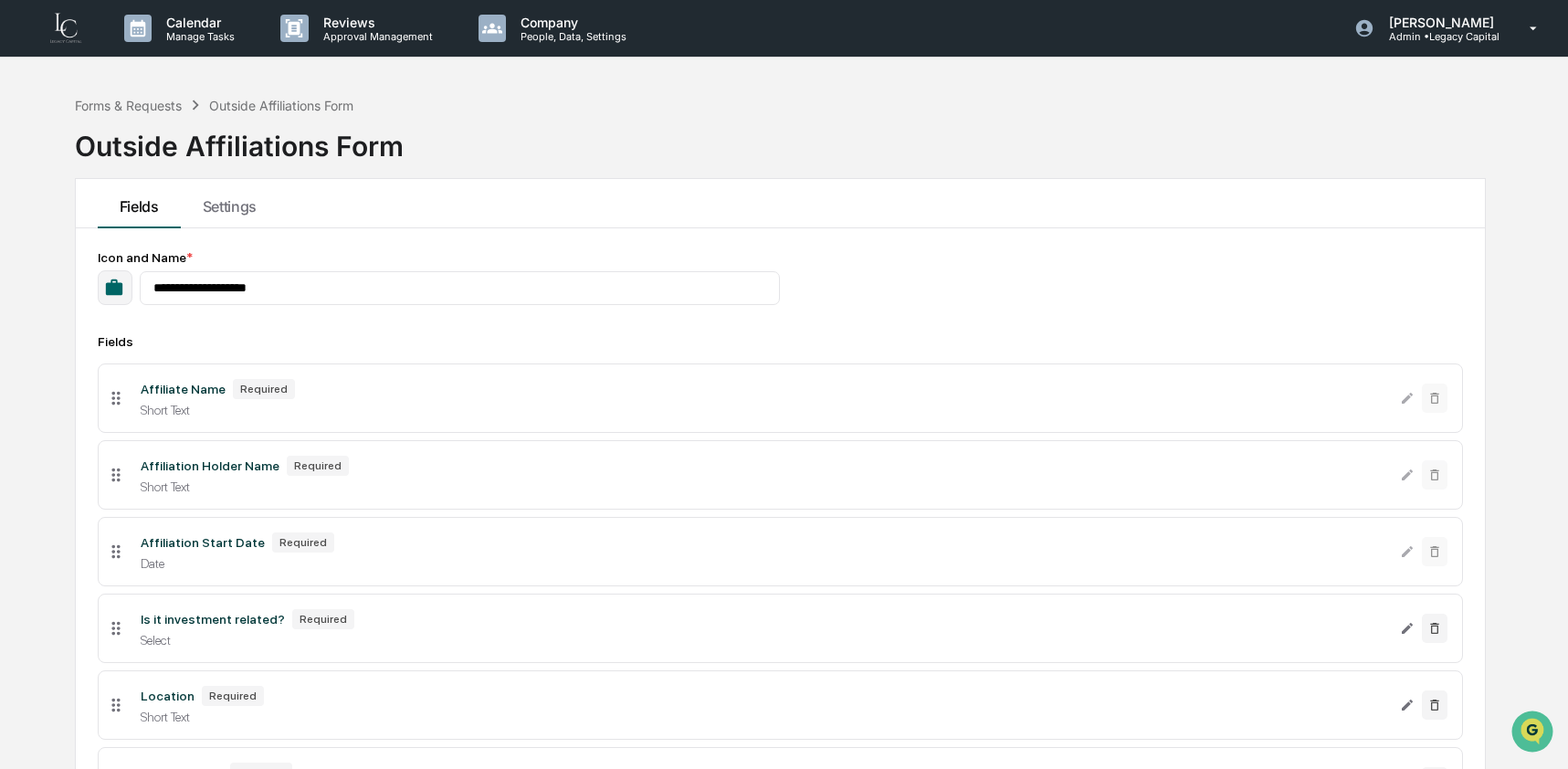
click at [112, 297] on icon "button" at bounding box center [114, 288] width 20 height 20
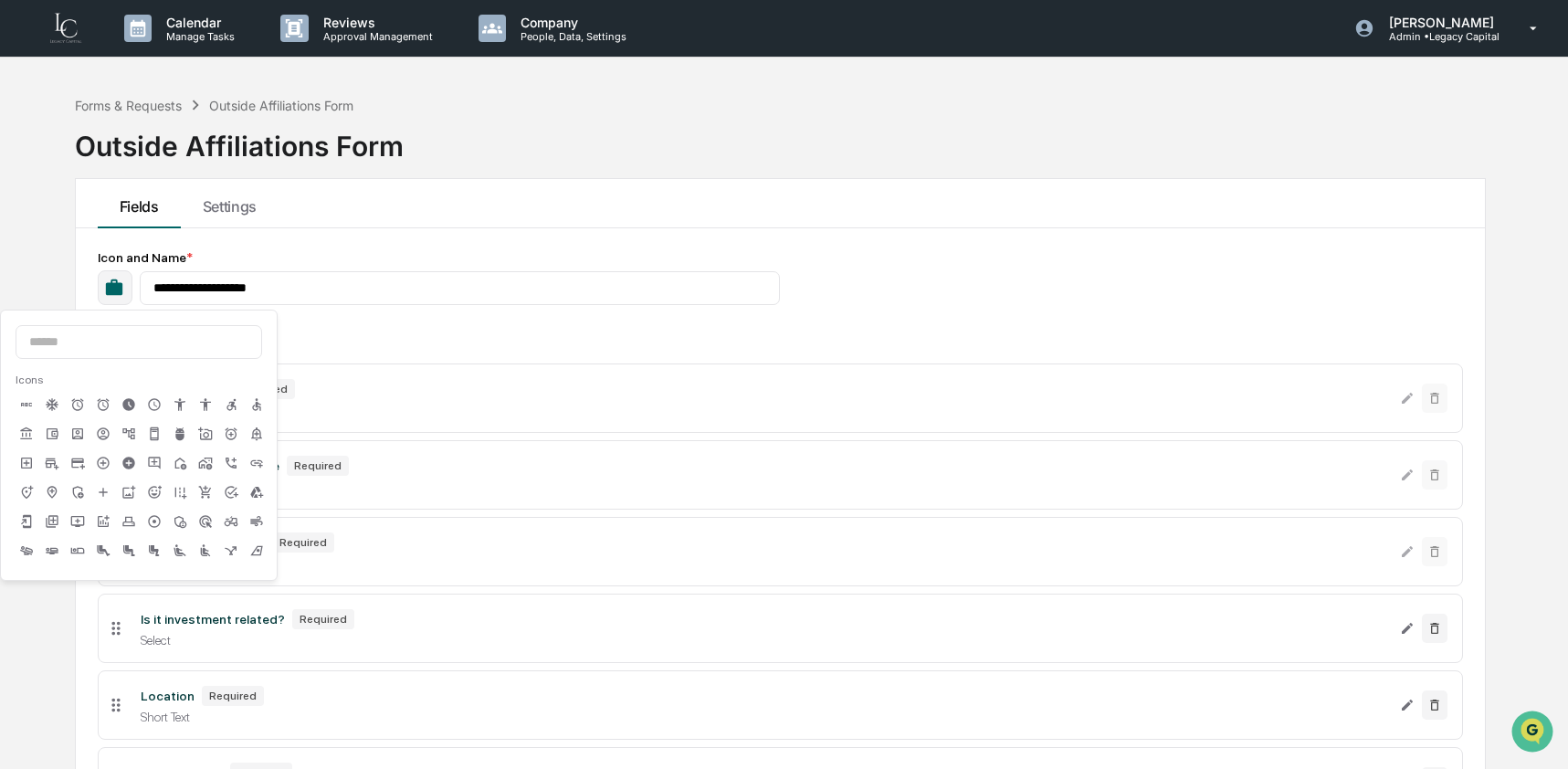
click at [112, 297] on icon "button" at bounding box center [114, 288] width 20 height 20
